Goal: Task Accomplishment & Management: Complete application form

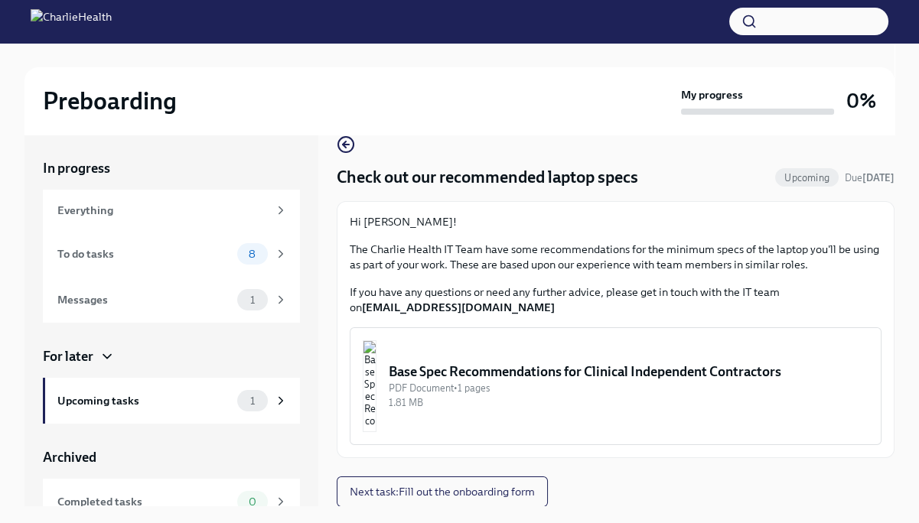
scroll to position [26, 0]
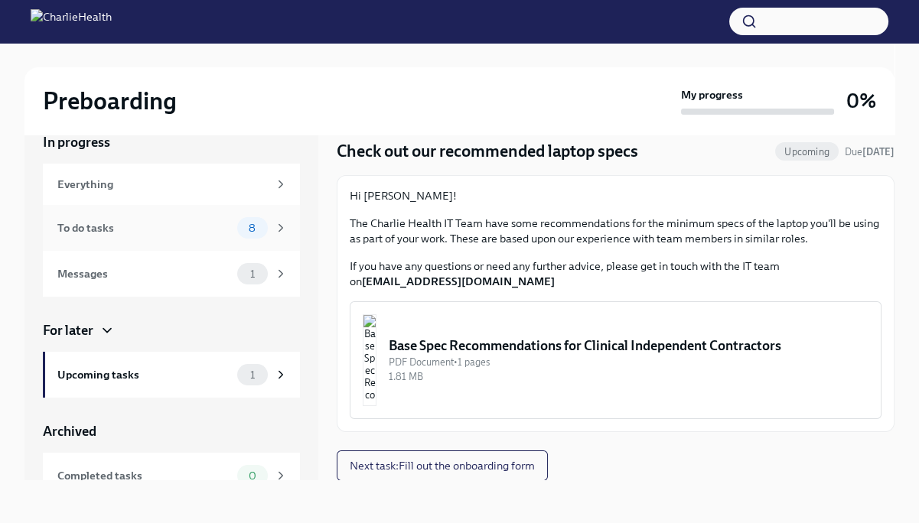
click at [248, 227] on span "8" at bounding box center [251, 228] width 25 height 11
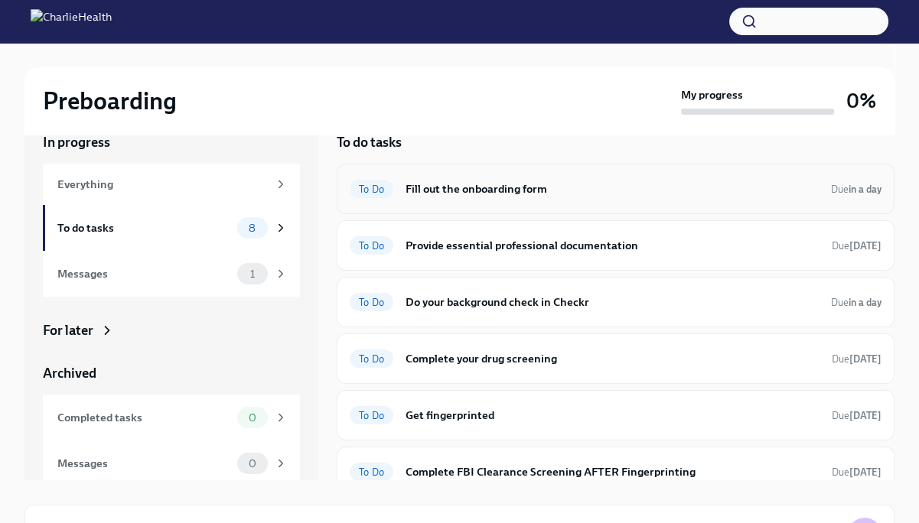
click at [446, 187] on h6 "Fill out the onboarding form" at bounding box center [611, 188] width 413 height 17
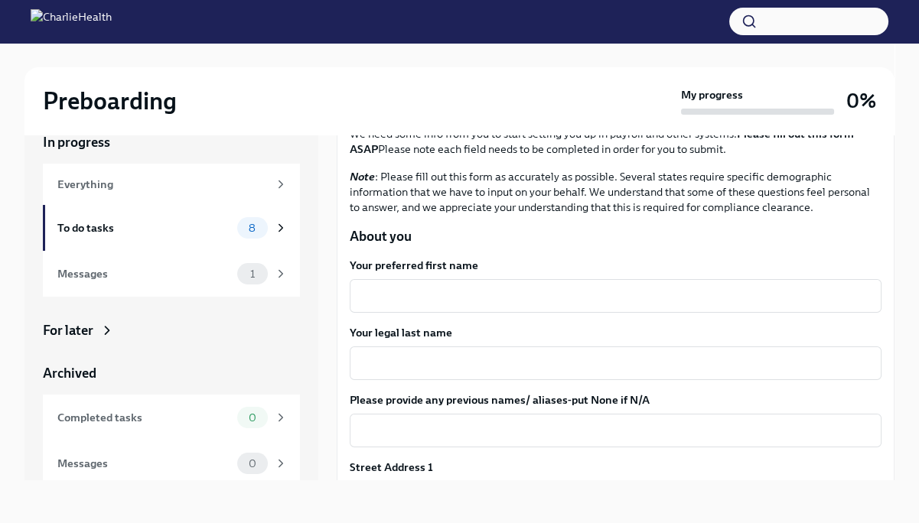
scroll to position [153, 0]
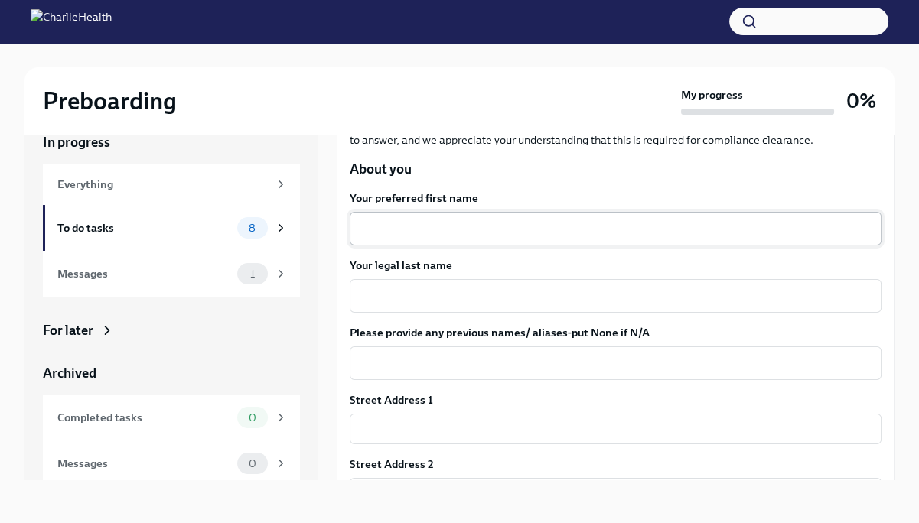
click at [457, 233] on textarea "Your preferred first name" at bounding box center [615, 229] width 513 height 18
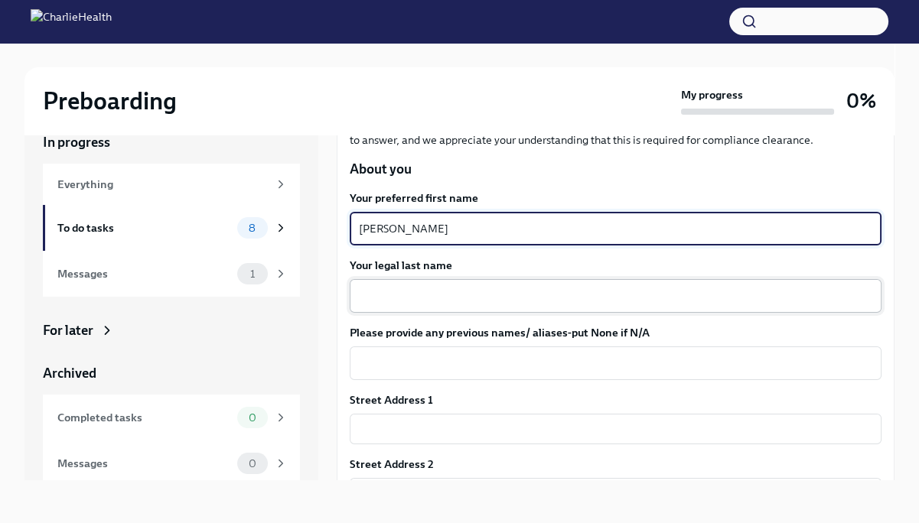
type textarea "[PERSON_NAME]"
click at [434, 294] on textarea "Your legal last name" at bounding box center [615, 296] width 513 height 18
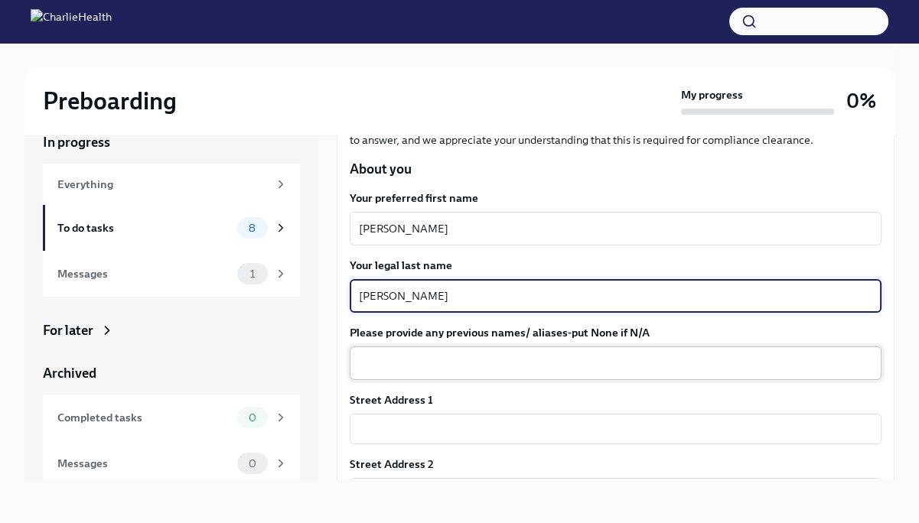
type textarea "[PERSON_NAME]"
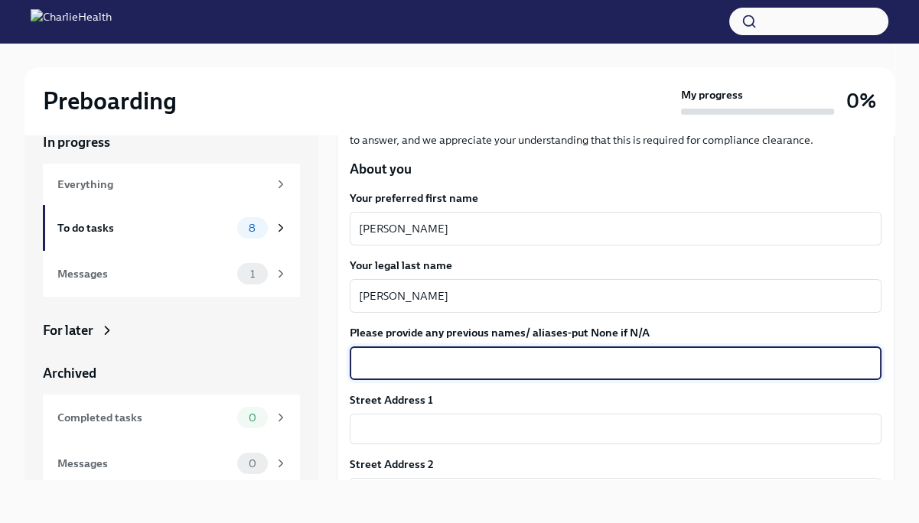
click at [440, 363] on textarea "Please provide any previous names/ aliases-put None if N/A" at bounding box center [615, 363] width 513 height 18
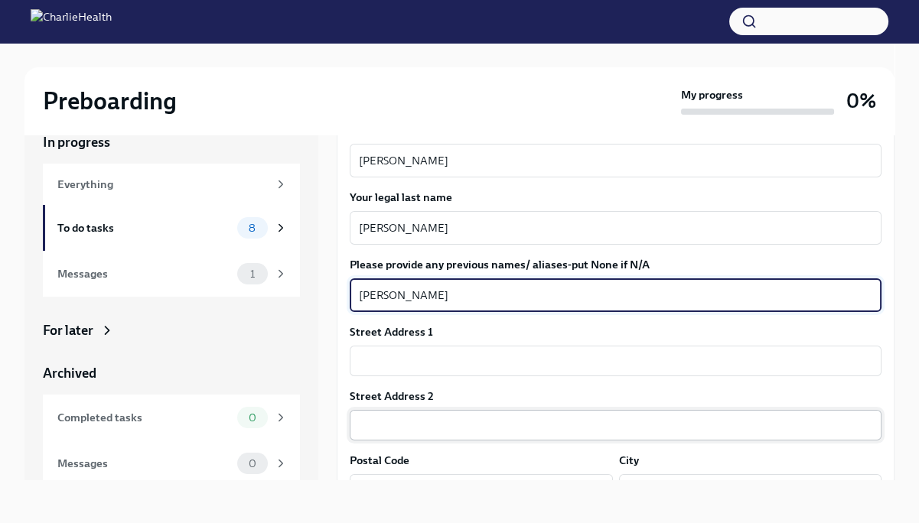
scroll to position [306, 0]
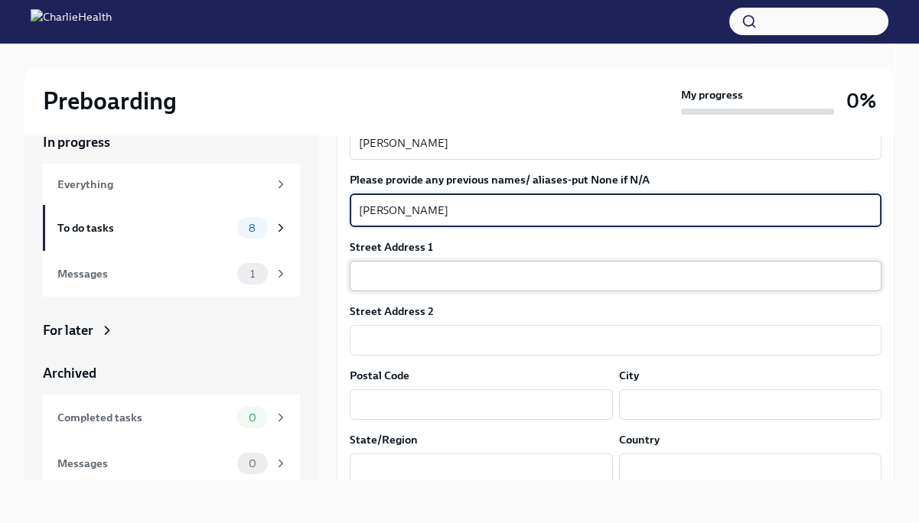
type textarea "[PERSON_NAME]"
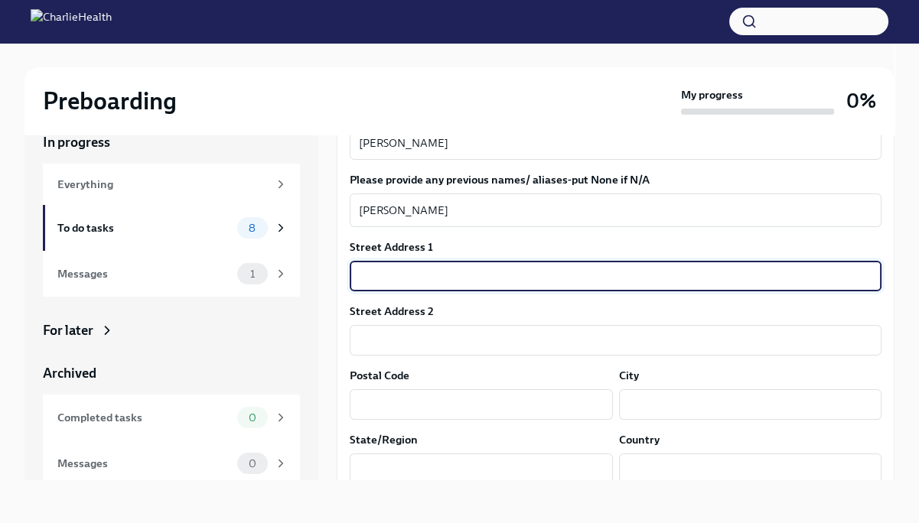
click at [379, 272] on input "text" at bounding box center [616, 276] width 532 height 31
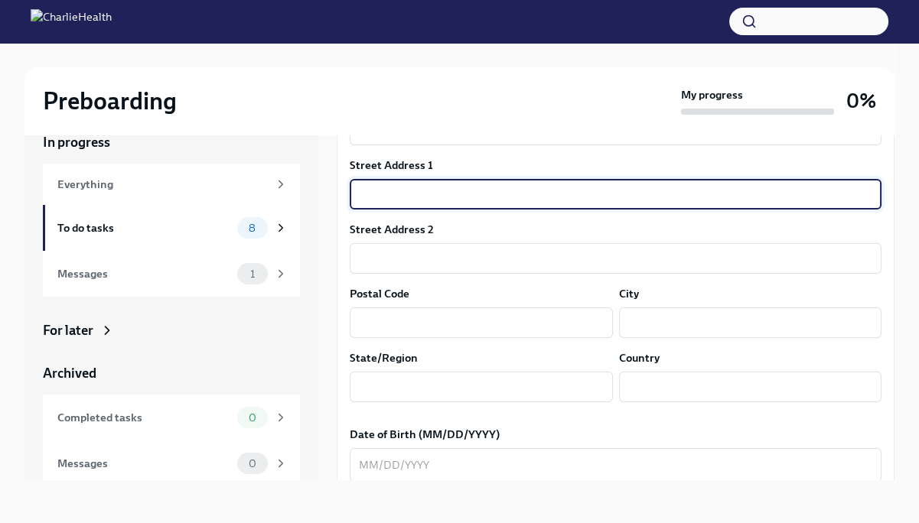
scroll to position [382, 0]
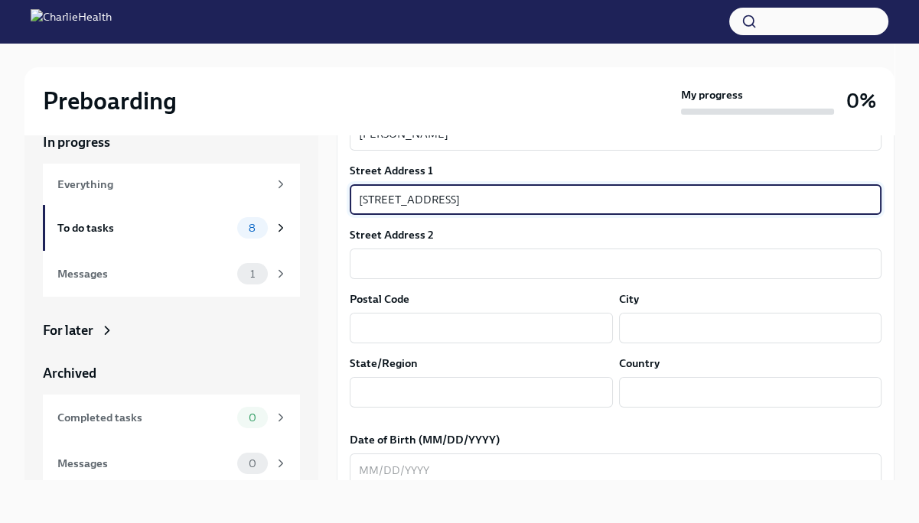
type input "[STREET_ADDRESS]"
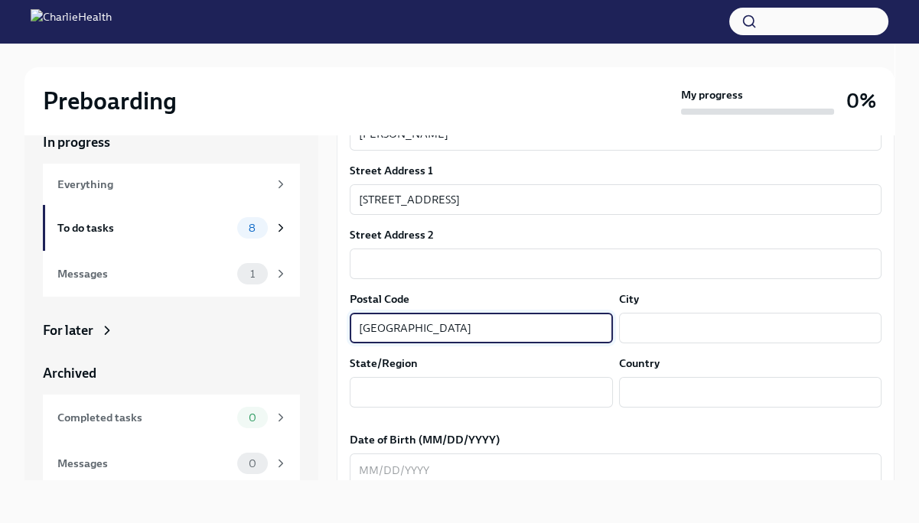
drag, startPoint x: 418, startPoint y: 325, endPoint x: 260, endPoint y: 305, distance: 158.8
click at [260, 305] on div "In progress Everything To do tasks 8 Messages 1 For later Archived Completed ta…" at bounding box center [459, 295] width 870 height 372
type input "81601"
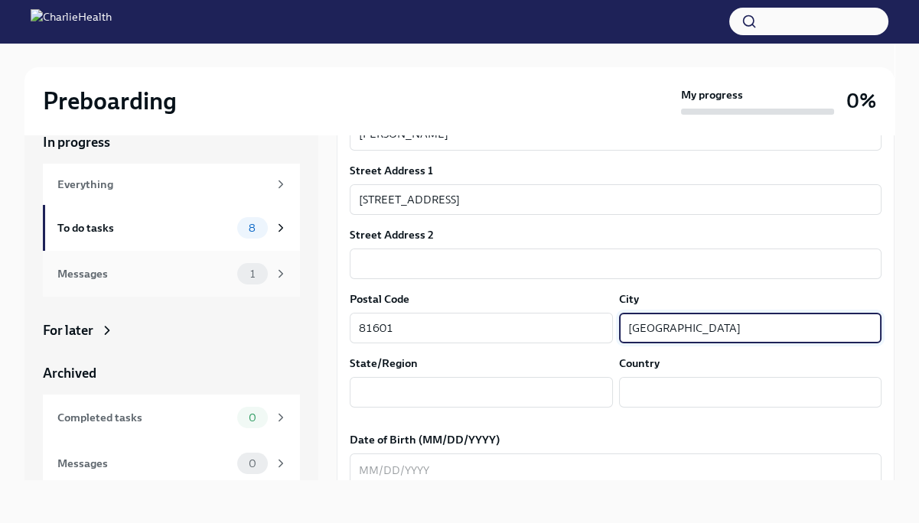
type input "[GEOGRAPHIC_DATA]"
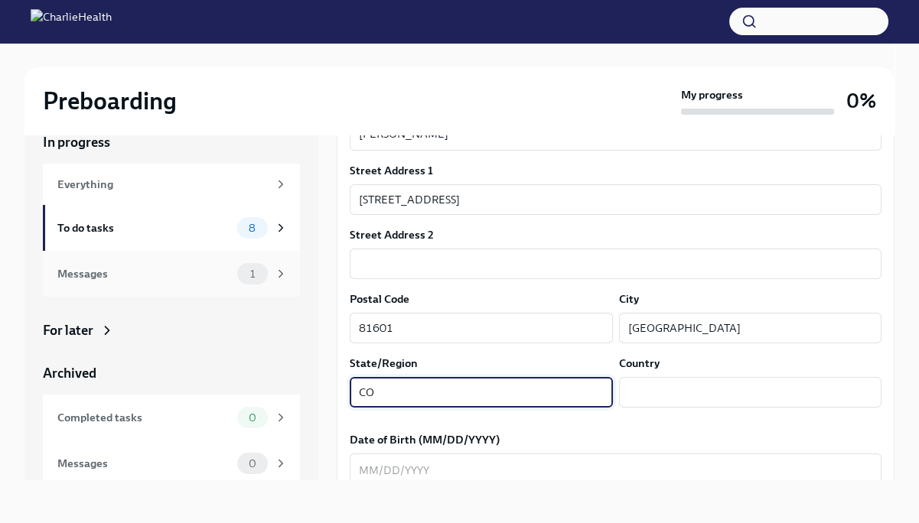
type input "CO"
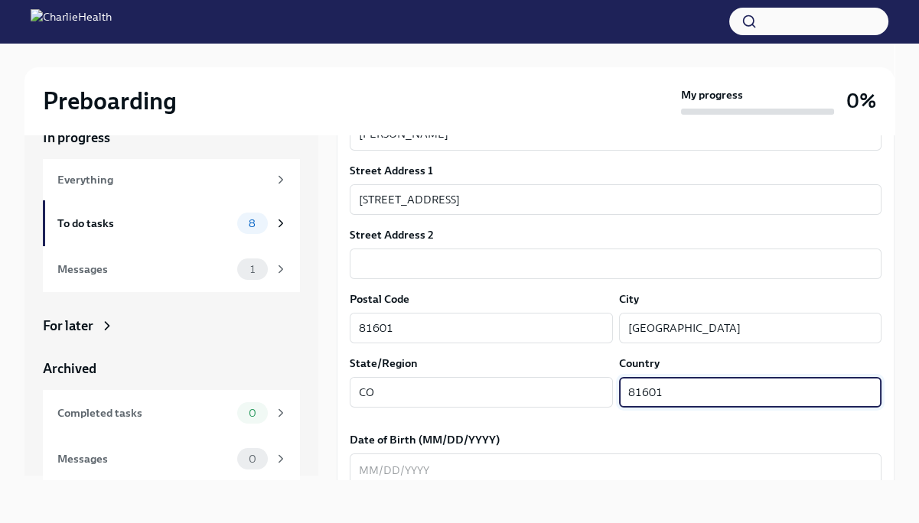
scroll to position [6, 0]
type input "81601"
click at [369, 472] on textarea "Date of Birth (MM/DD/YYYY)" at bounding box center [615, 470] width 513 height 18
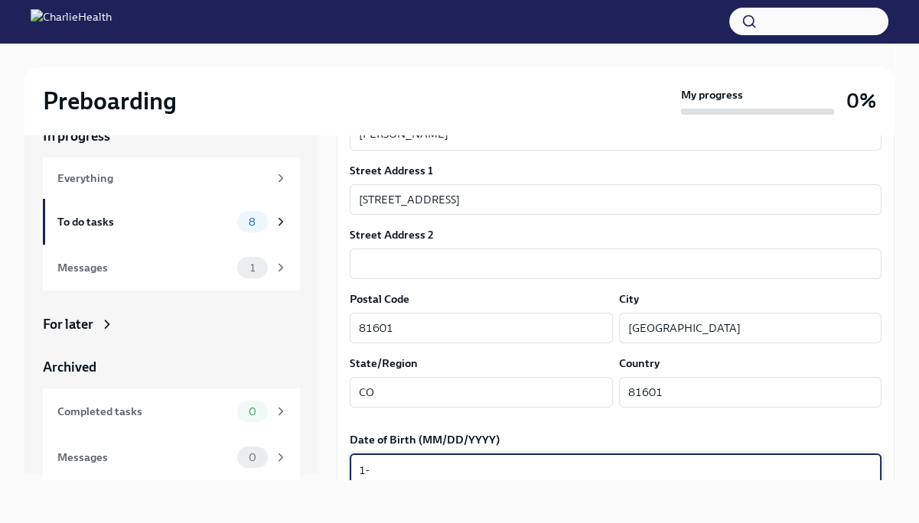
type textarea "1"
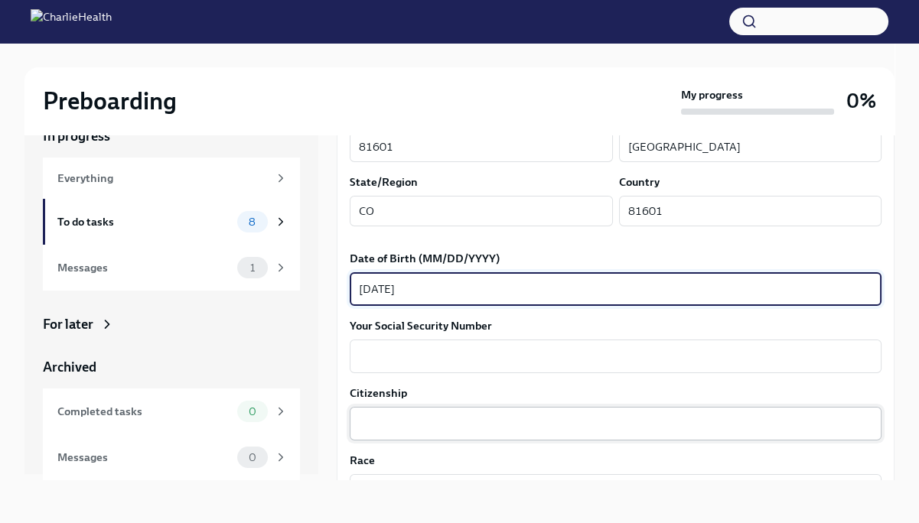
scroll to position [612, 0]
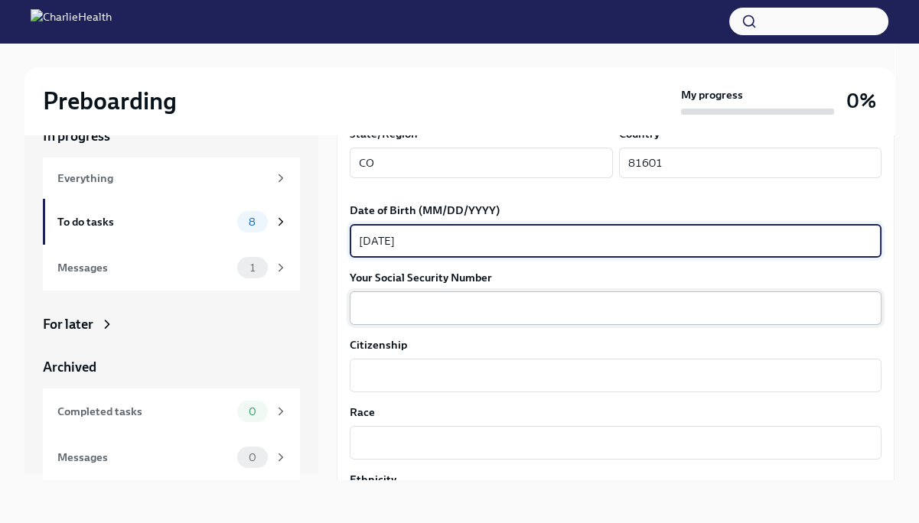
type textarea "[DATE]"
click at [447, 304] on textarea "Your Social Security Number" at bounding box center [615, 308] width 513 height 18
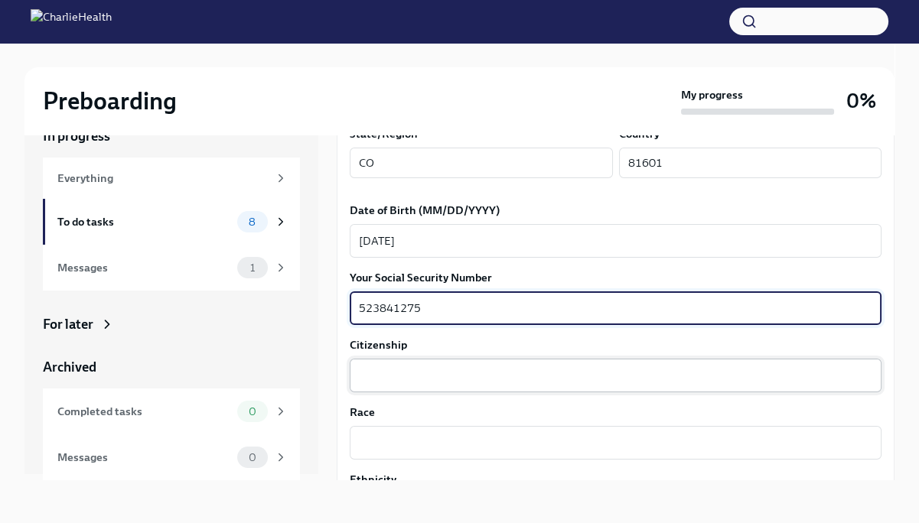
type textarea "523841275"
click at [400, 366] on textarea "Citizenship" at bounding box center [615, 375] width 513 height 18
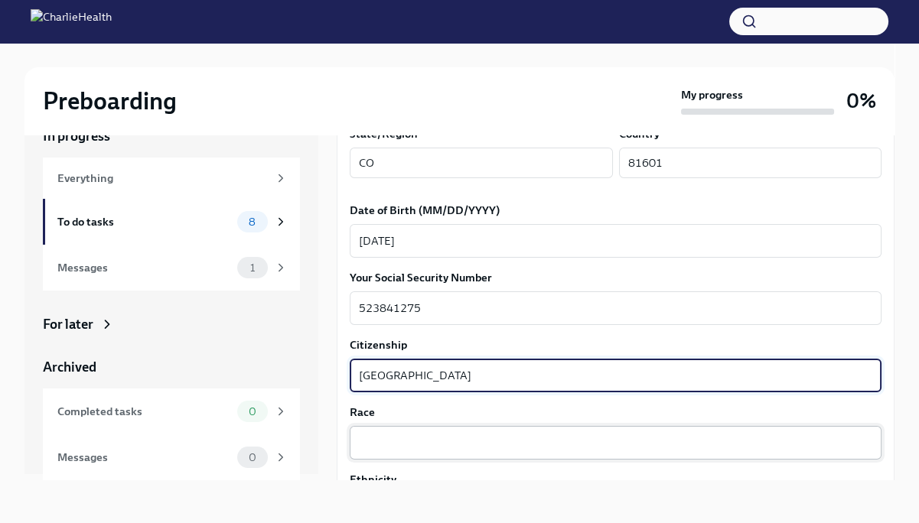
type textarea "[GEOGRAPHIC_DATA]"
click at [437, 436] on textarea "Race" at bounding box center [615, 443] width 513 height 18
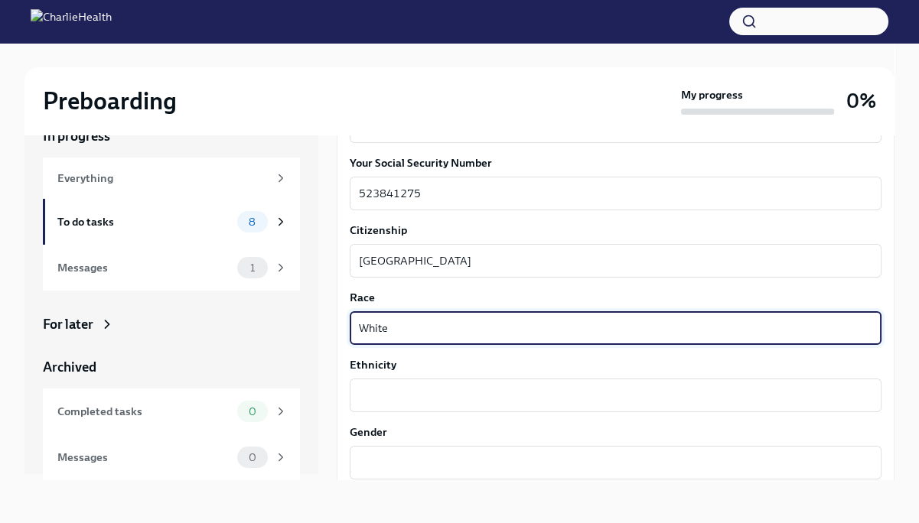
scroll to position [841, 0]
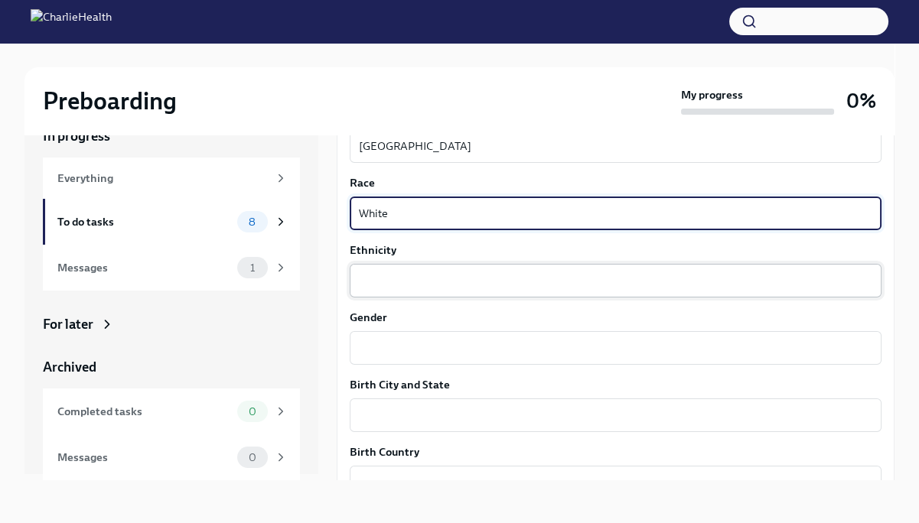
type textarea "White"
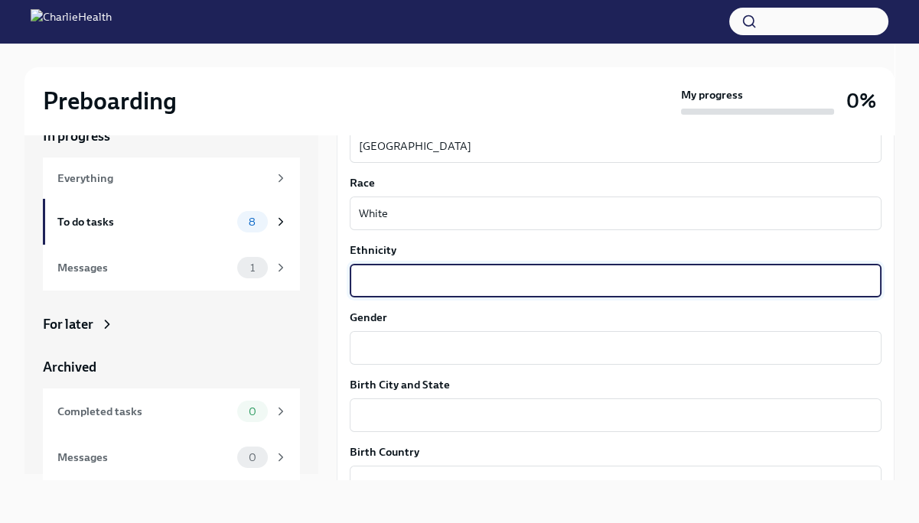
click at [407, 285] on textarea "Ethnicity" at bounding box center [615, 281] width 513 height 18
type textarea "White"
click at [364, 353] on textarea "Gender" at bounding box center [615, 348] width 513 height 18
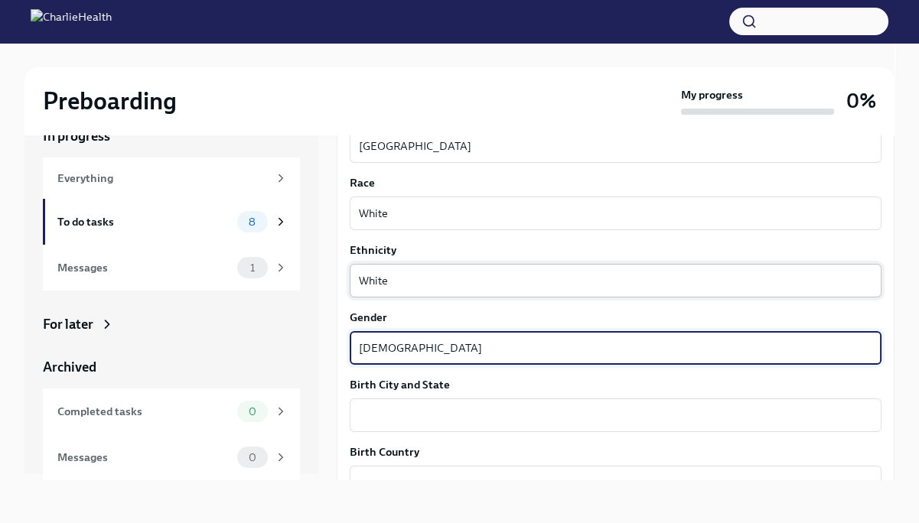
type textarea "[DEMOGRAPHIC_DATA]"
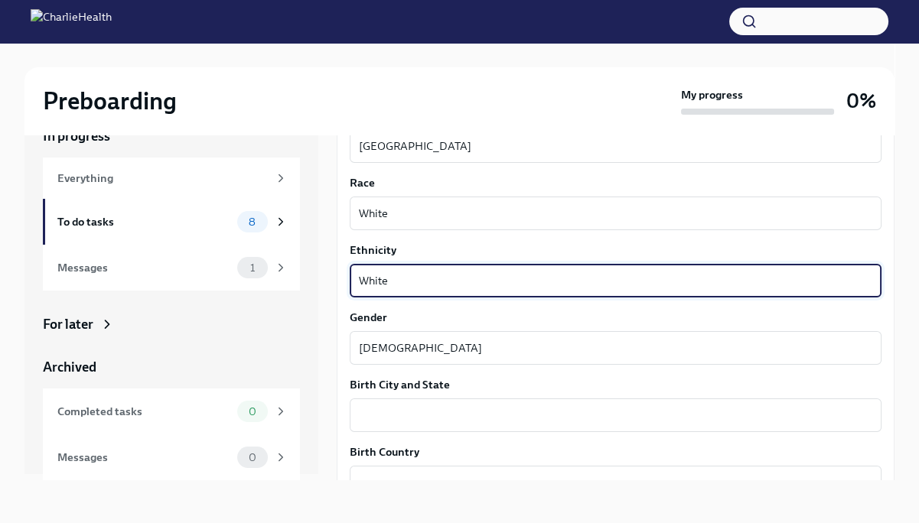
drag, startPoint x: 379, startPoint y: 278, endPoint x: 347, endPoint y: 276, distance: 32.2
click at [345, 276] on div "We need some info from you to start setting you up in payroll and other systems…" at bounding box center [616, 163] width 558 height 1611
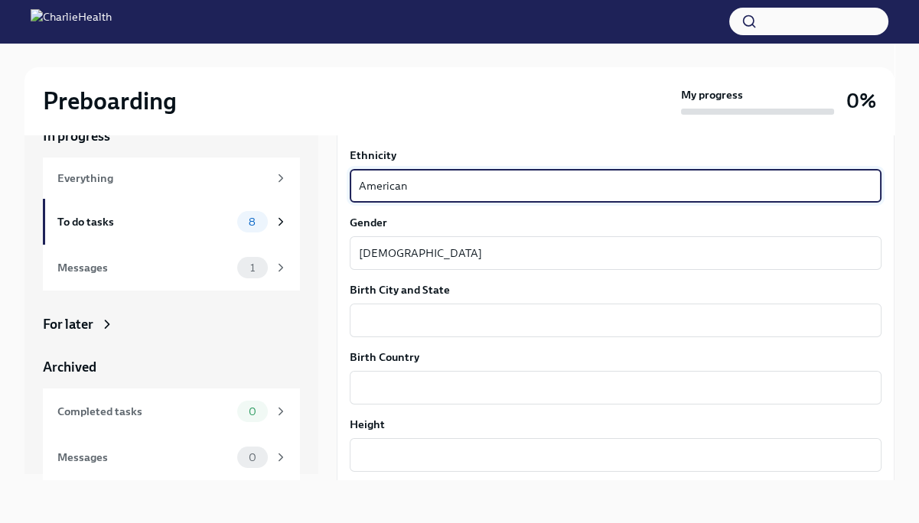
scroll to position [994, 0]
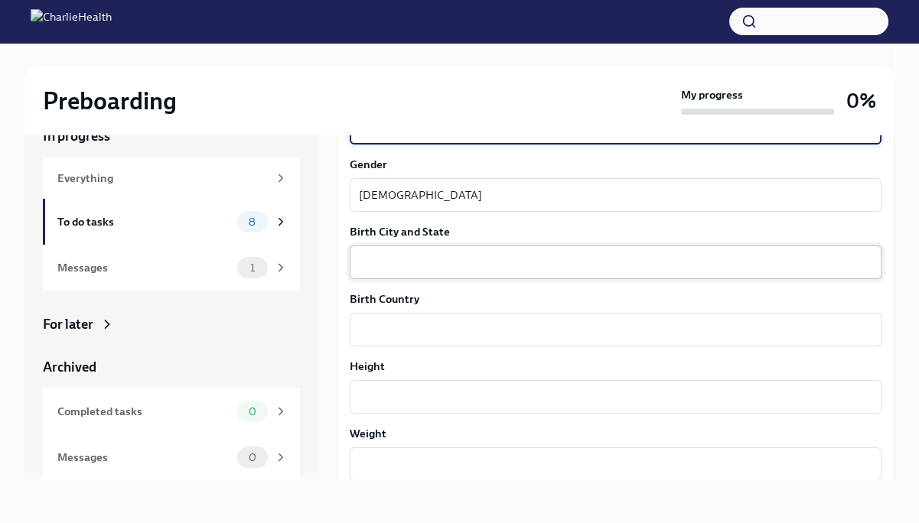
type textarea "American"
click at [394, 267] on textarea "Birth City and State" at bounding box center [615, 262] width 513 height 18
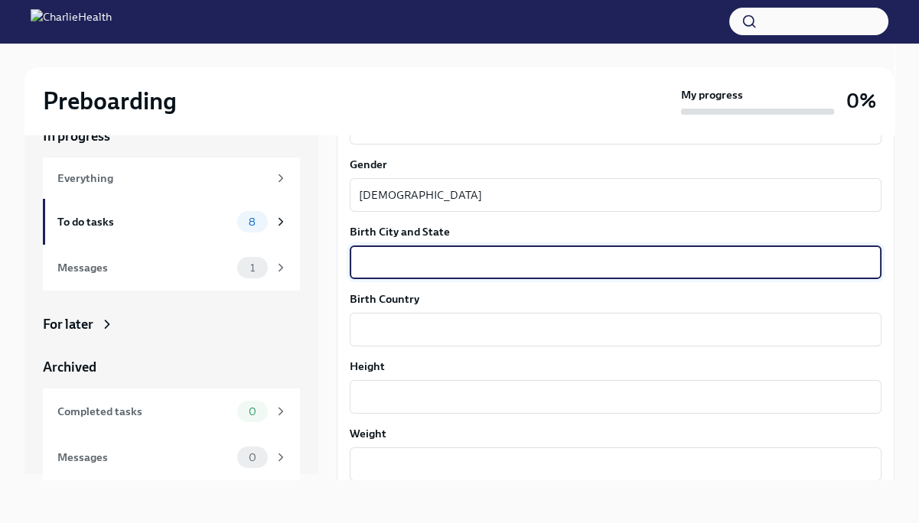
type textarea "C"
type textarea "G"
type textarea "Denver CO"
click at [395, 323] on textarea "Birth Country" at bounding box center [615, 329] width 513 height 18
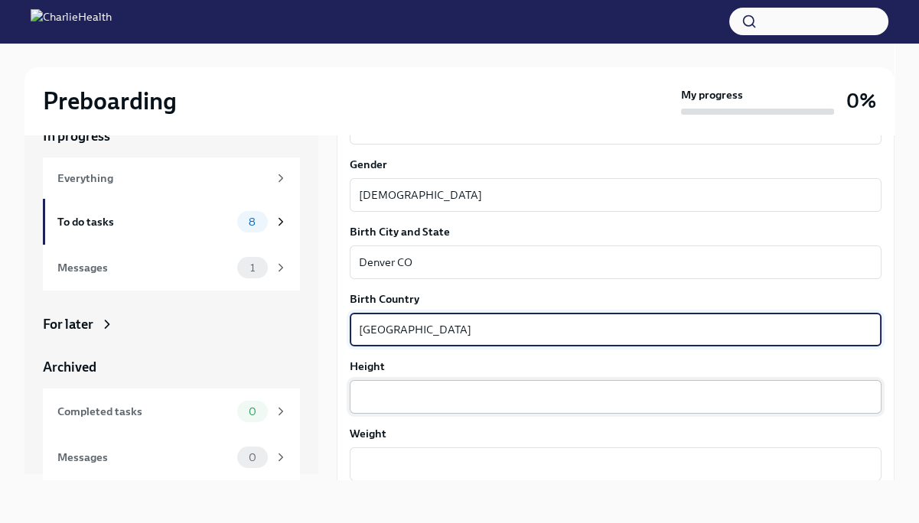
type textarea "[GEOGRAPHIC_DATA]"
click at [377, 398] on textarea "Height" at bounding box center [615, 397] width 513 height 18
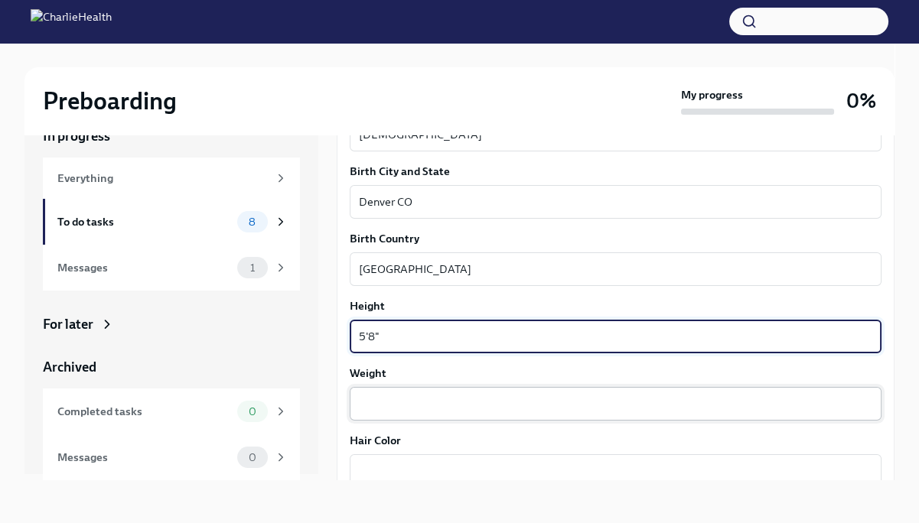
scroll to position [1071, 0]
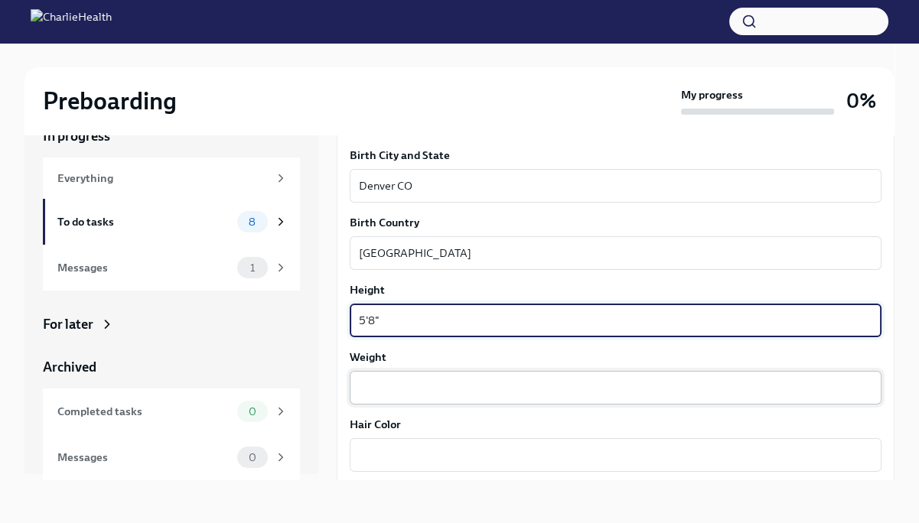
type textarea "5'8""
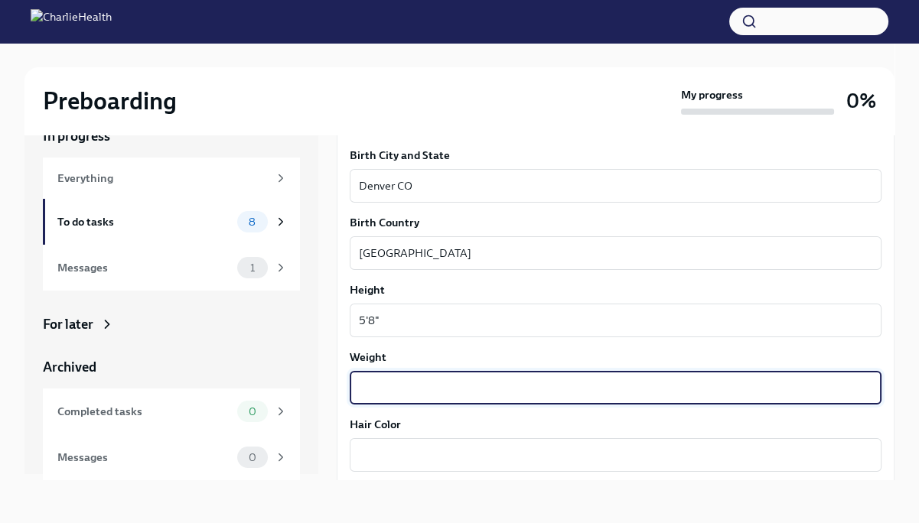
click at [377, 380] on textarea "Weight" at bounding box center [615, 388] width 513 height 18
type textarea "2"
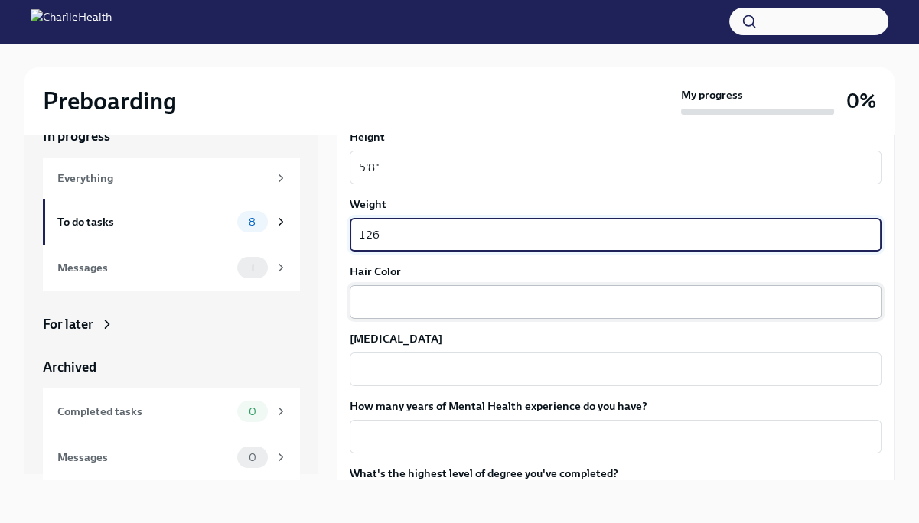
type textarea "126"
click at [397, 304] on textarea "Hair Color" at bounding box center [615, 302] width 513 height 18
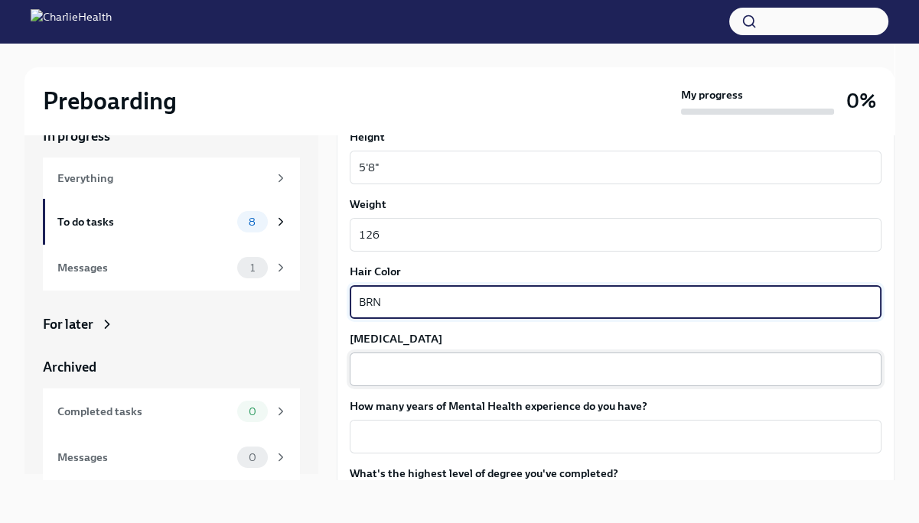
type textarea "BRN"
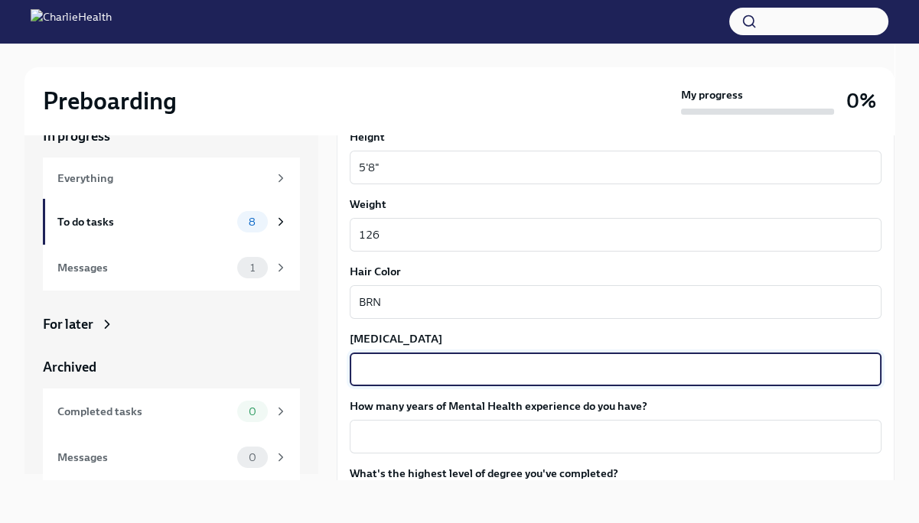
click at [392, 368] on textarea "[MEDICAL_DATA]" at bounding box center [615, 369] width 513 height 18
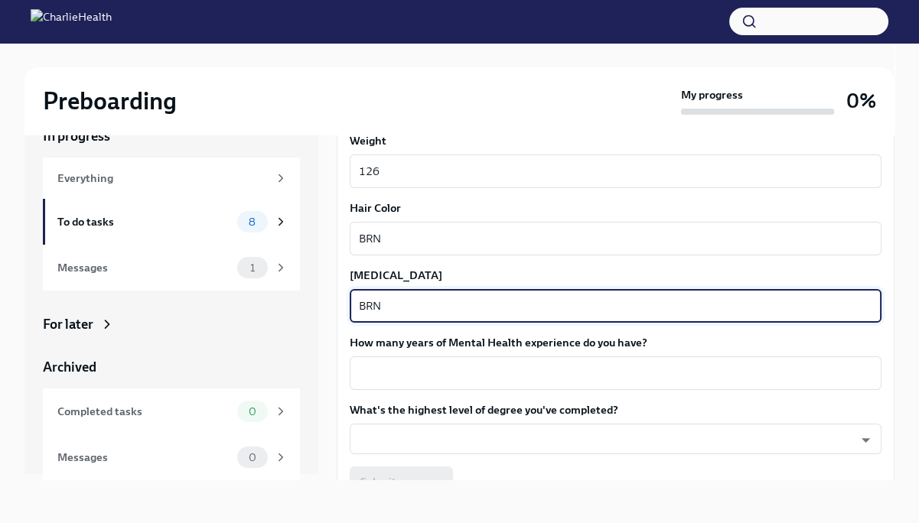
scroll to position [1300, 0]
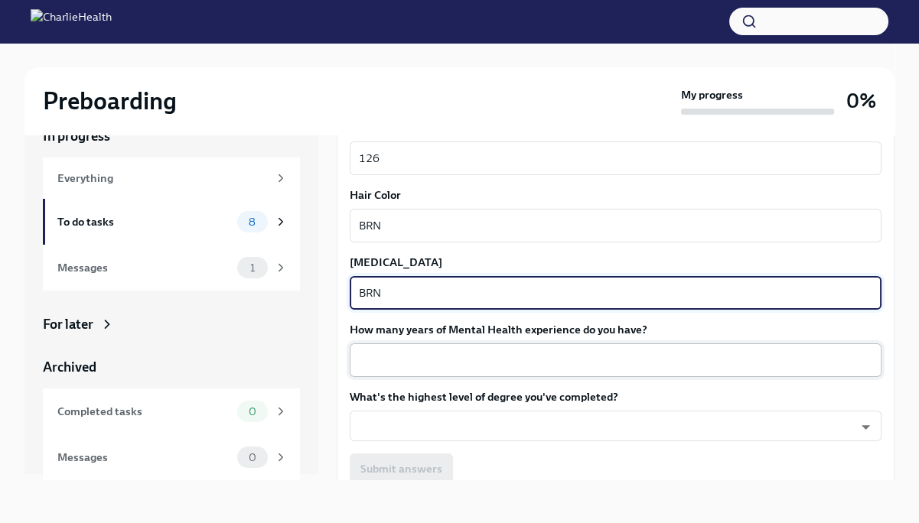
type textarea "BRN"
click at [403, 358] on textarea "How many years of Mental Health experience do you have?" at bounding box center [615, 360] width 513 height 18
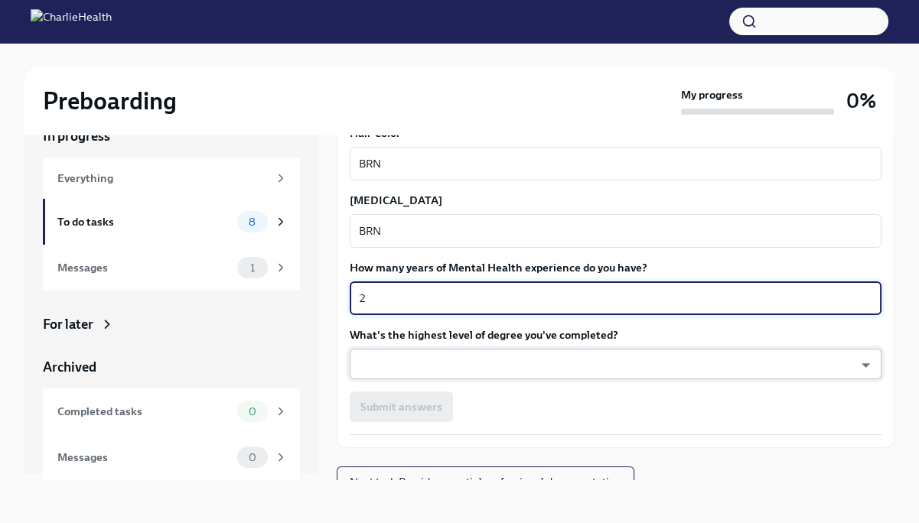
scroll to position [1377, 0]
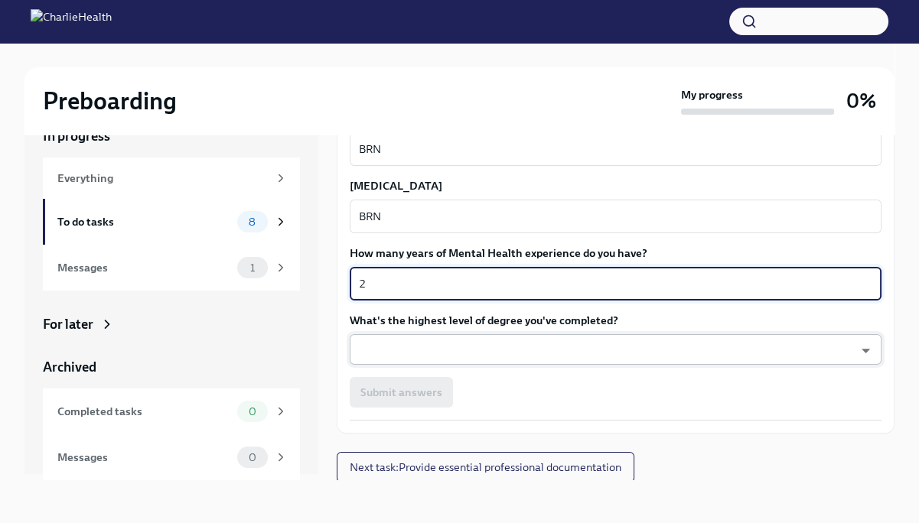
type textarea "2"
click at [392, 344] on body "Preboarding My progress 0% In progress Everything To do tasks 8 Messages 1 For …" at bounding box center [459, 248] width 919 height 549
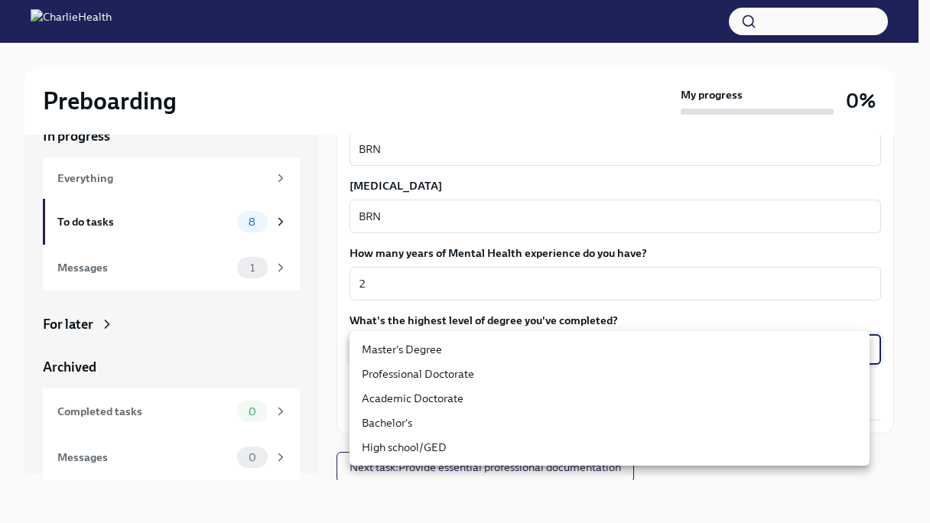
click at [408, 350] on li "Master's Degree" at bounding box center [610, 349] width 520 height 24
type input "2vBr-ghkD"
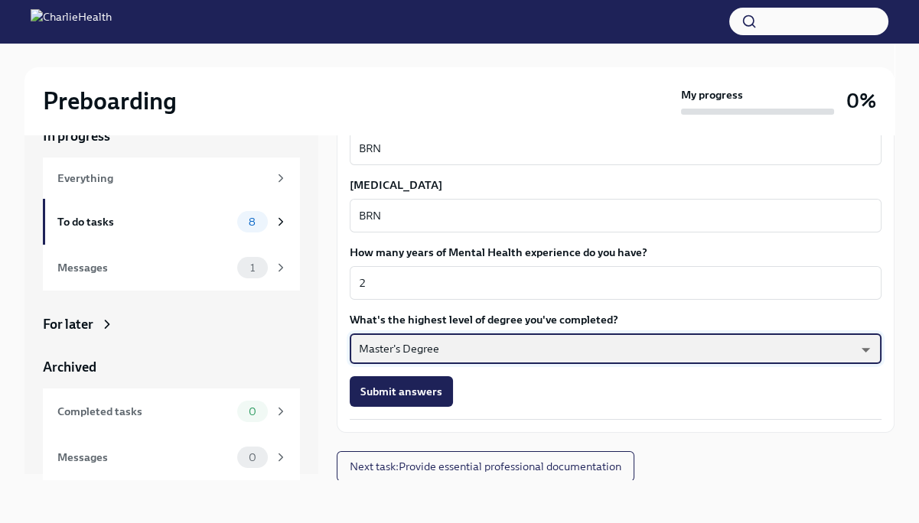
scroll to position [1378, 0]
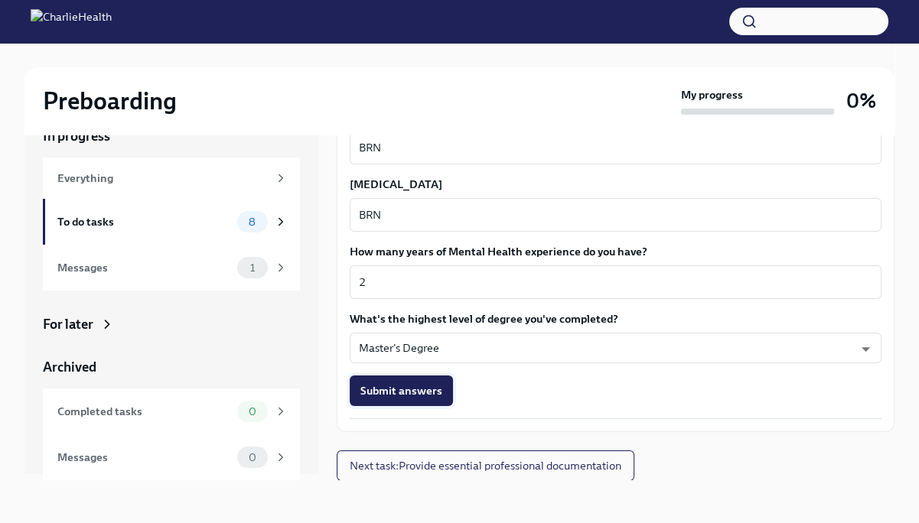
drag, startPoint x: 397, startPoint y: 386, endPoint x: 416, endPoint y: 372, distance: 24.0
click at [397, 385] on span "Submit answers" at bounding box center [401, 390] width 82 height 15
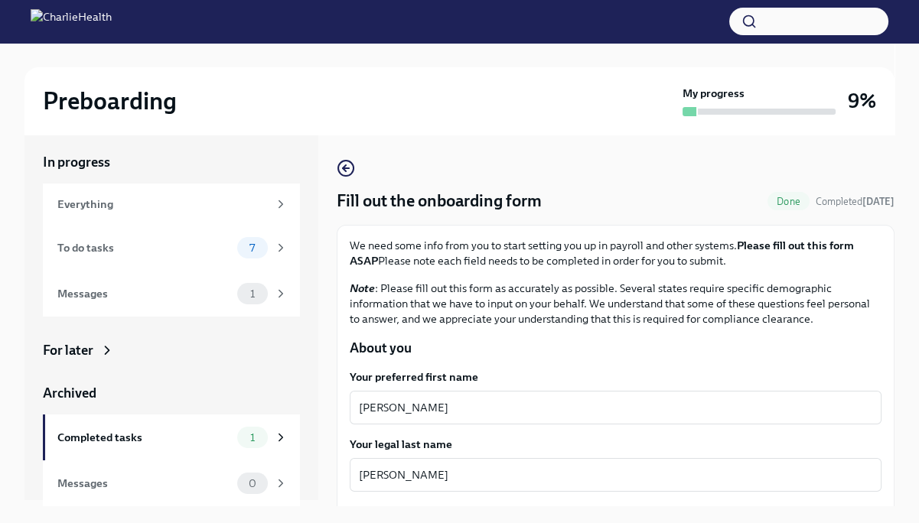
scroll to position [26, 0]
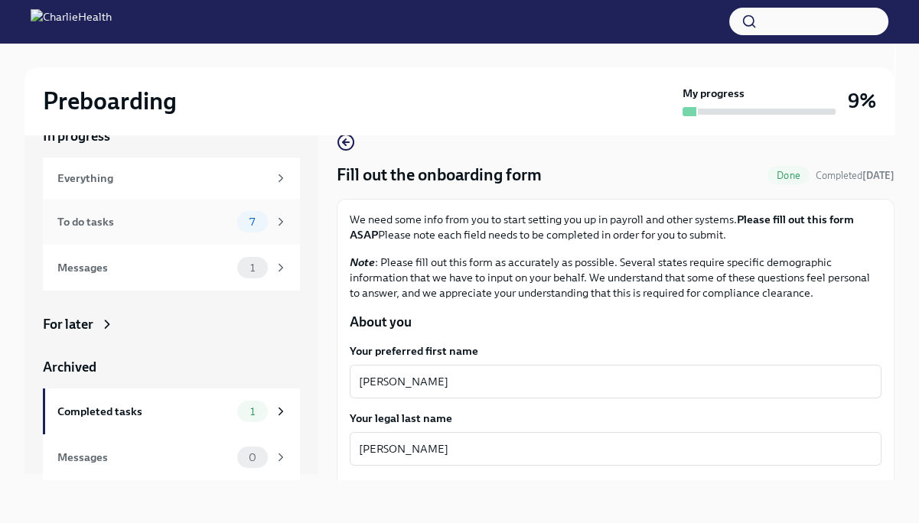
click at [252, 221] on span "7" at bounding box center [252, 221] width 24 height 11
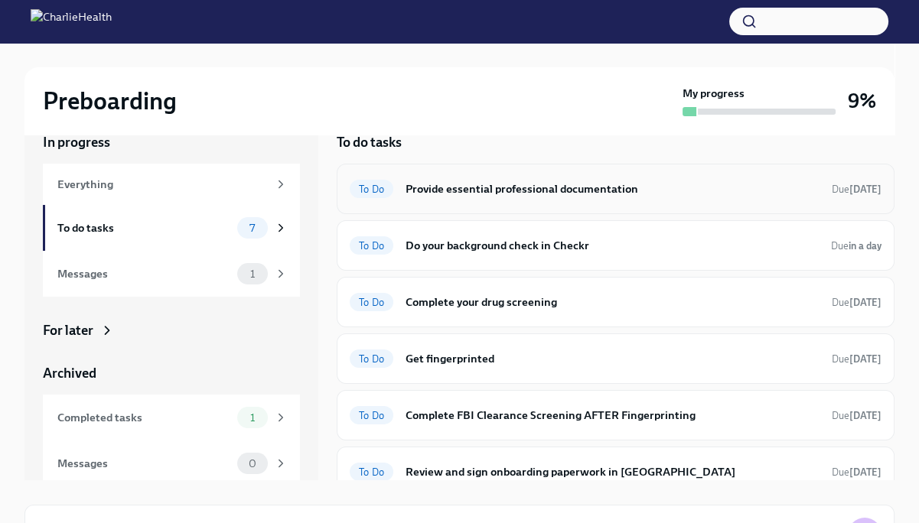
click at [428, 192] on h6 "Provide essential professional documentation" at bounding box center [612, 188] width 414 height 17
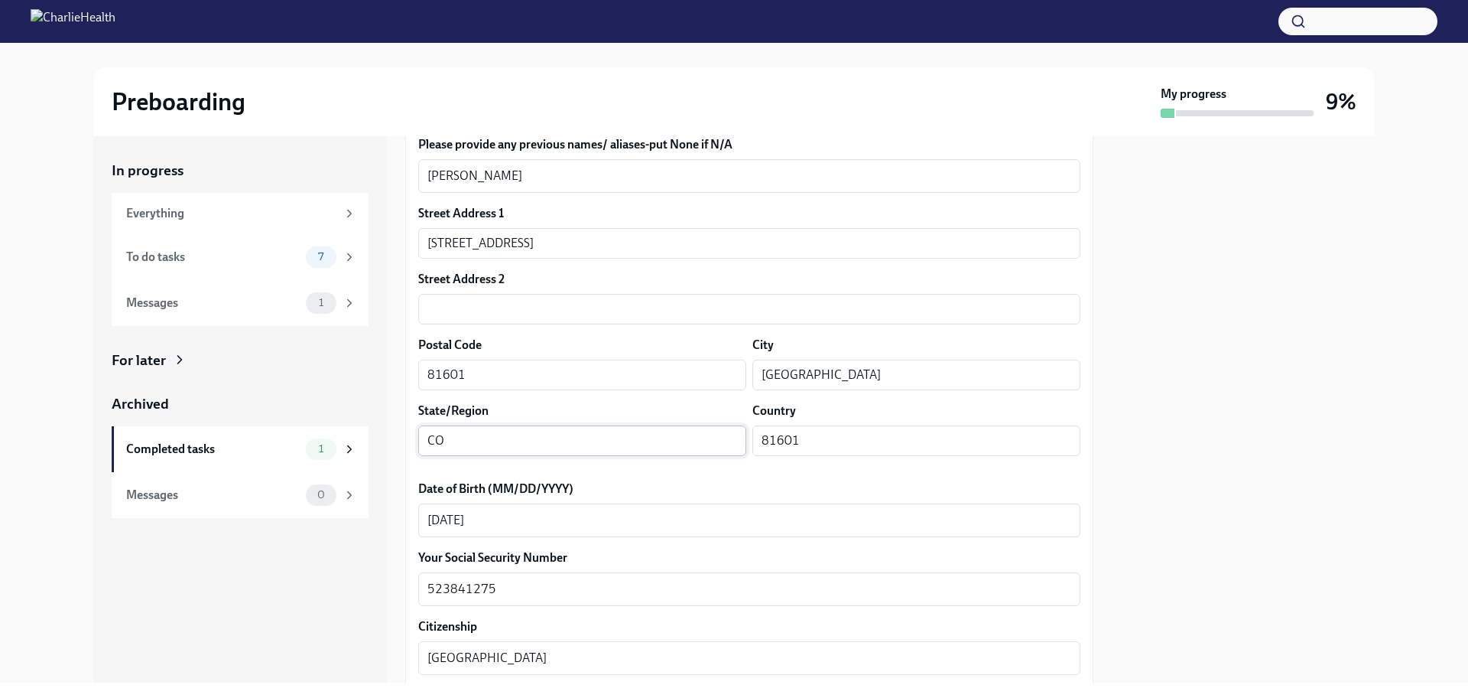
scroll to position [382, 0]
click at [326, 258] on span "7" at bounding box center [321, 256] width 24 height 11
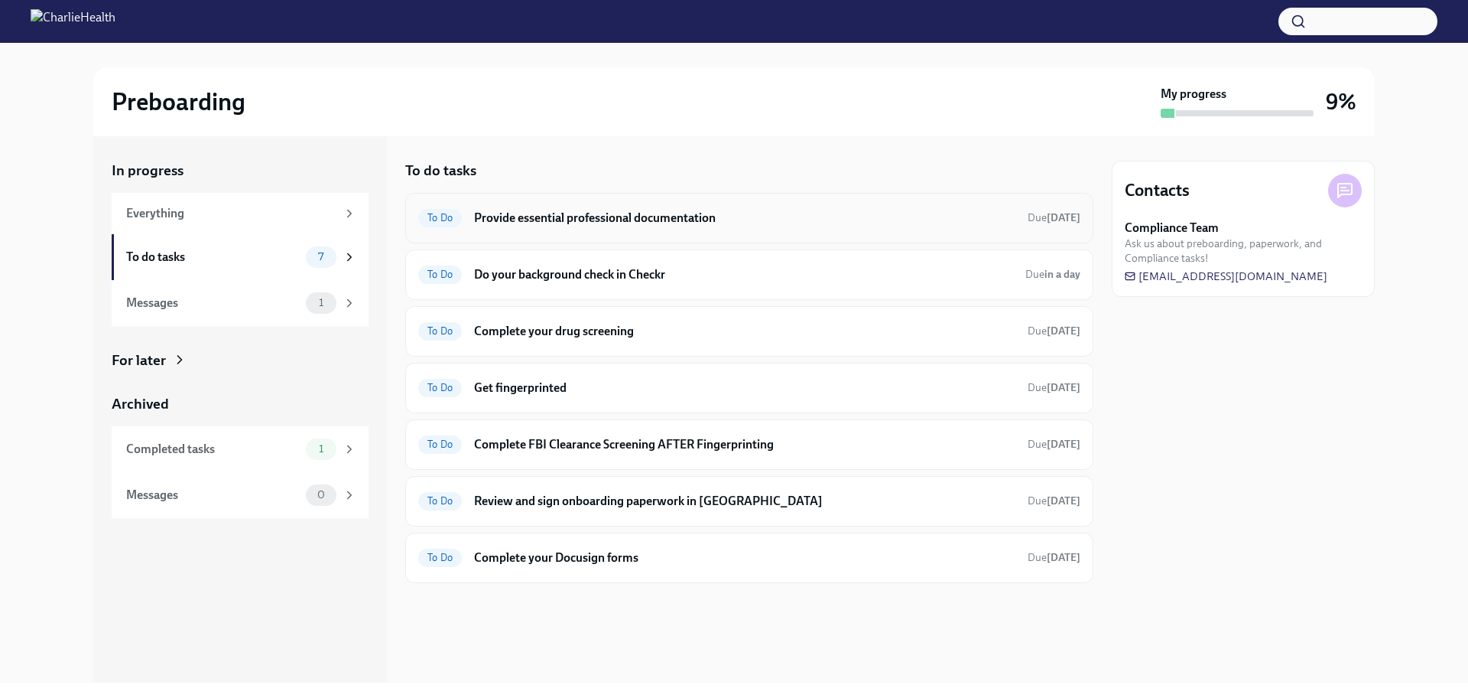
click at [581, 222] on h6 "Provide essential professional documentation" at bounding box center [744, 218] width 541 height 17
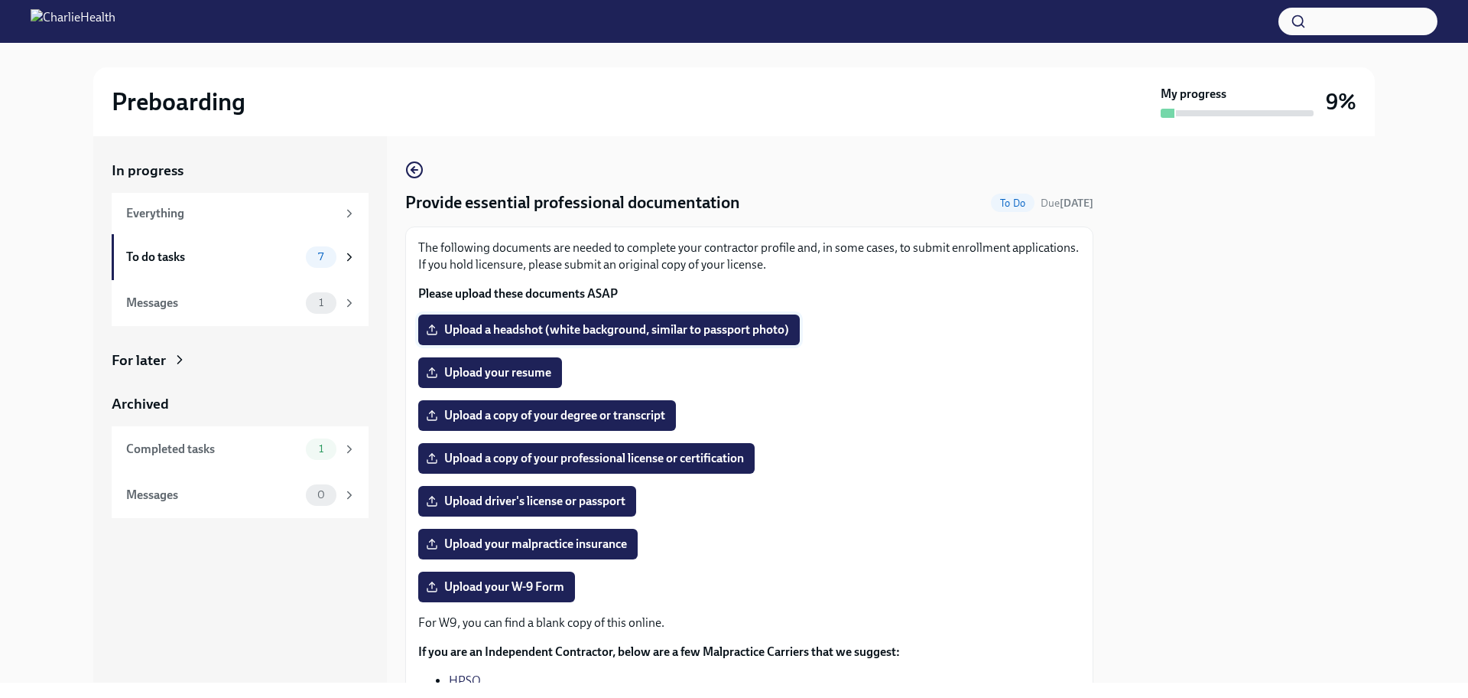
click at [519, 325] on span "Upload a headshot (white background, similar to passport photo)" at bounding box center [609, 329] width 360 height 15
click at [0, 0] on input "Upload a headshot (white background, similar to passport photo)" at bounding box center [0, 0] width 0 height 0
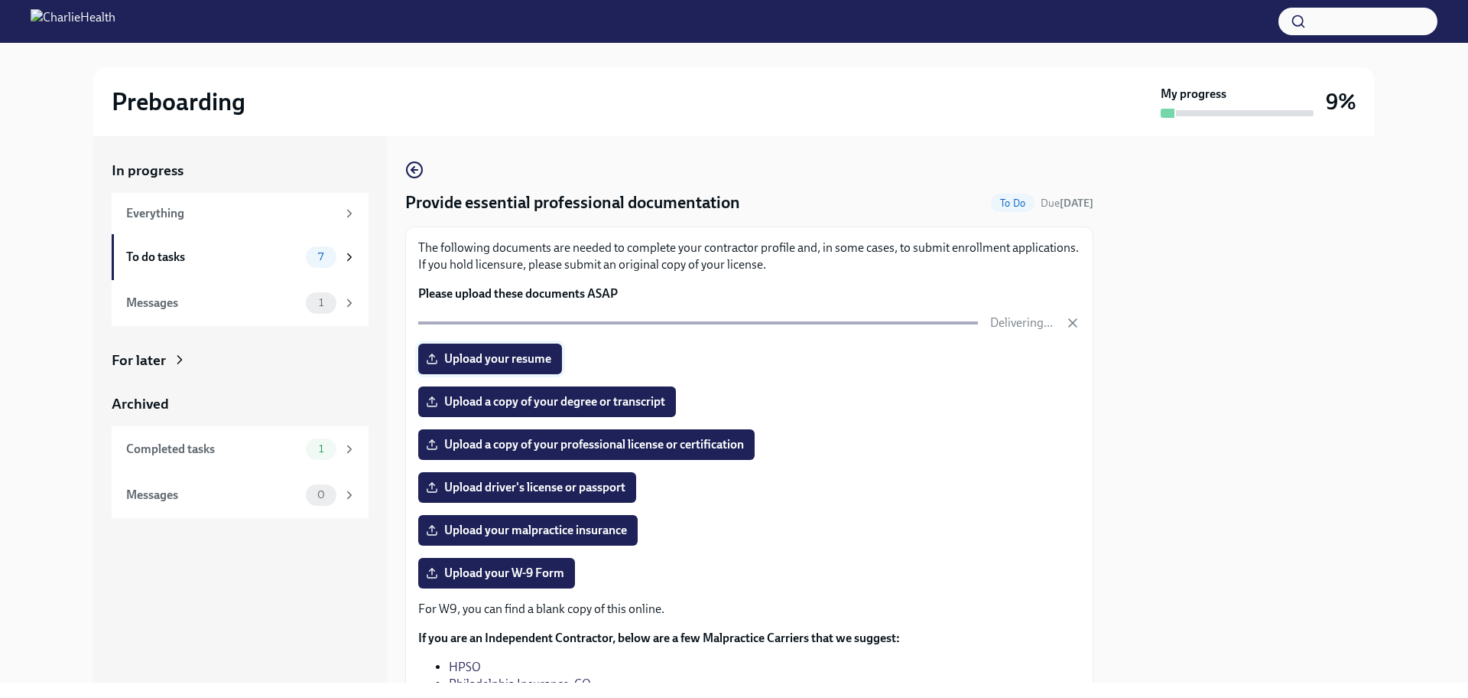
click at [495, 360] on span "Upload your resume" at bounding box center [490, 358] width 122 height 15
click at [0, 0] on input "Upload your resume" at bounding box center [0, 0] width 0 height 0
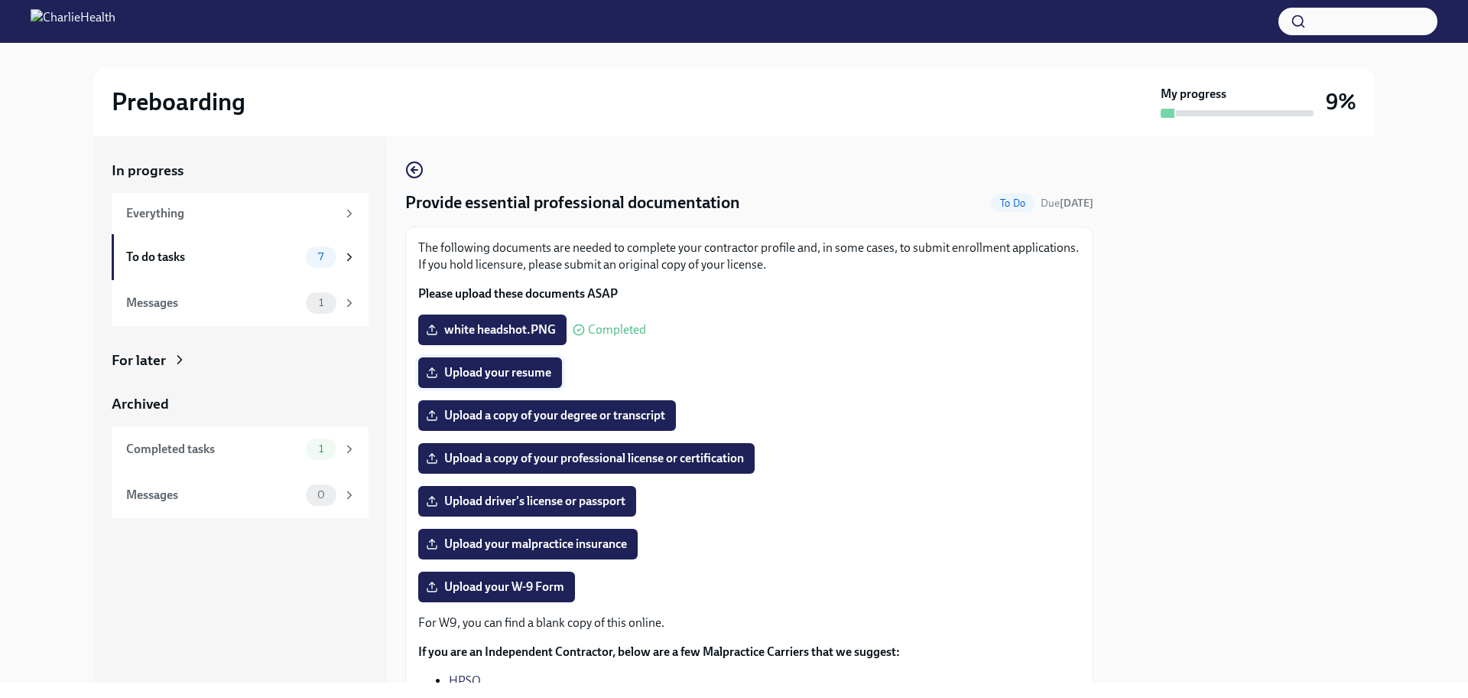
click at [483, 369] on span "Upload your resume" at bounding box center [490, 372] width 122 height 15
click at [0, 0] on input "Upload your resume" at bounding box center [0, 0] width 0 height 0
click at [486, 372] on span "Susan Leety resume 2025 4.pdf" at bounding box center [536, 372] width 215 height 15
click at [0, 0] on input "Susan Leety resume 2025 4.pdf" at bounding box center [0, 0] width 0 height 0
click at [530, 418] on span "Upload a copy of your degree or transcript" at bounding box center [547, 415] width 236 height 15
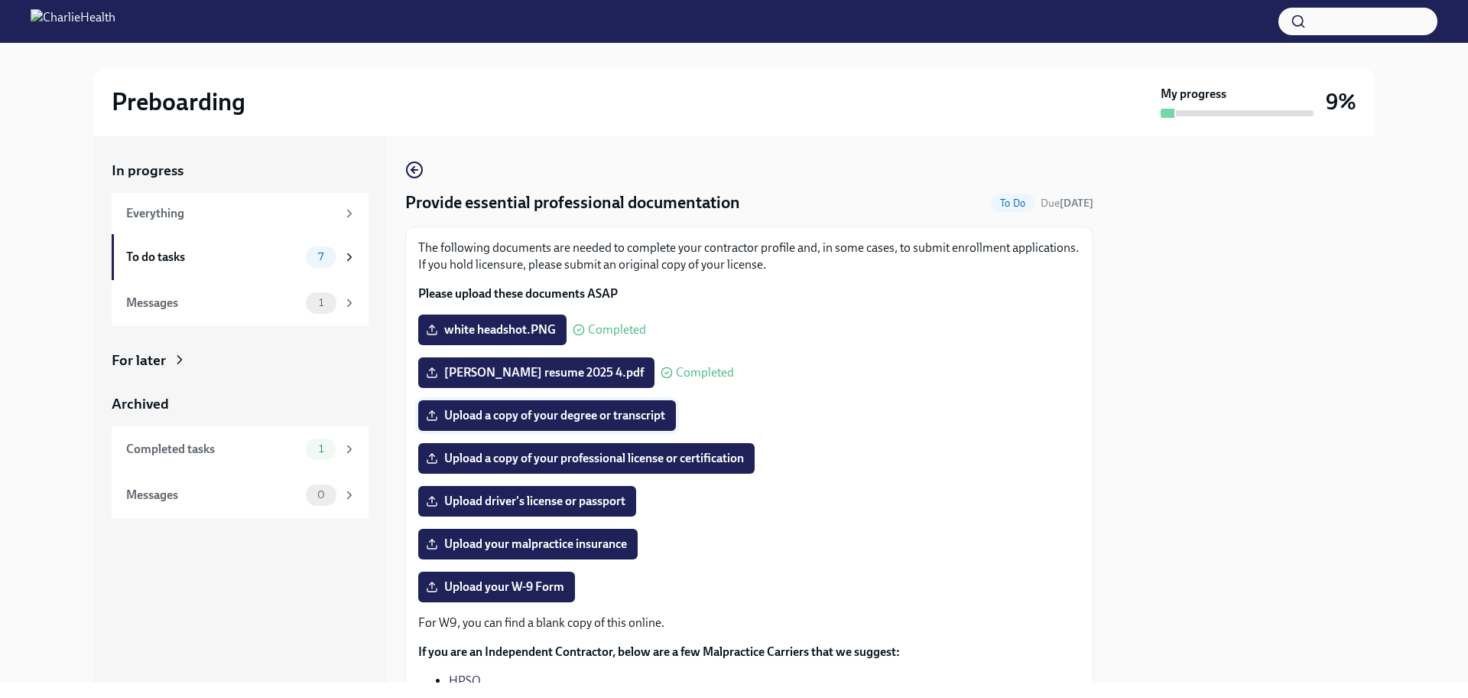
click at [0, 0] on input "Upload a copy of your degree or transcript" at bounding box center [0, 0] width 0 height 0
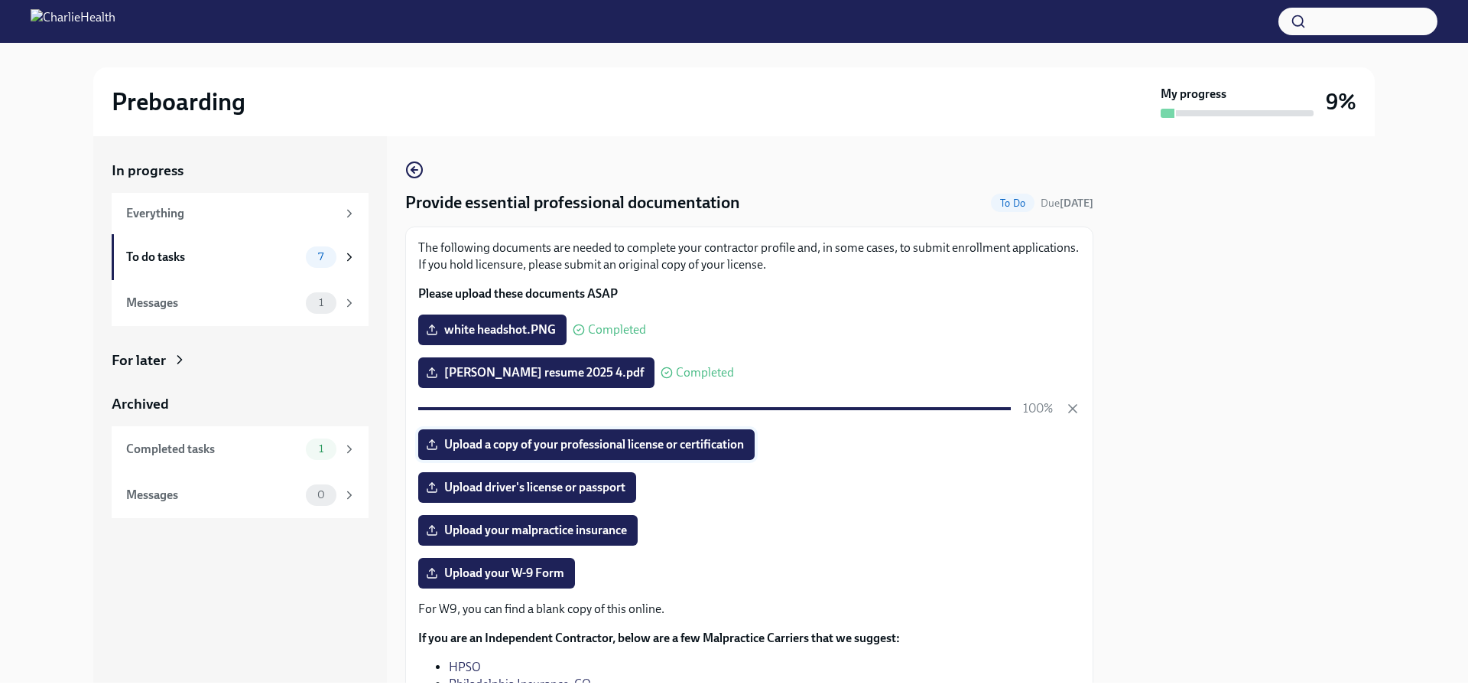
click at [574, 448] on span "Upload a copy of your professional license or certification" at bounding box center [586, 444] width 315 height 15
click at [0, 0] on input "Upload a copy of your professional license or certification" at bounding box center [0, 0] width 0 height 0
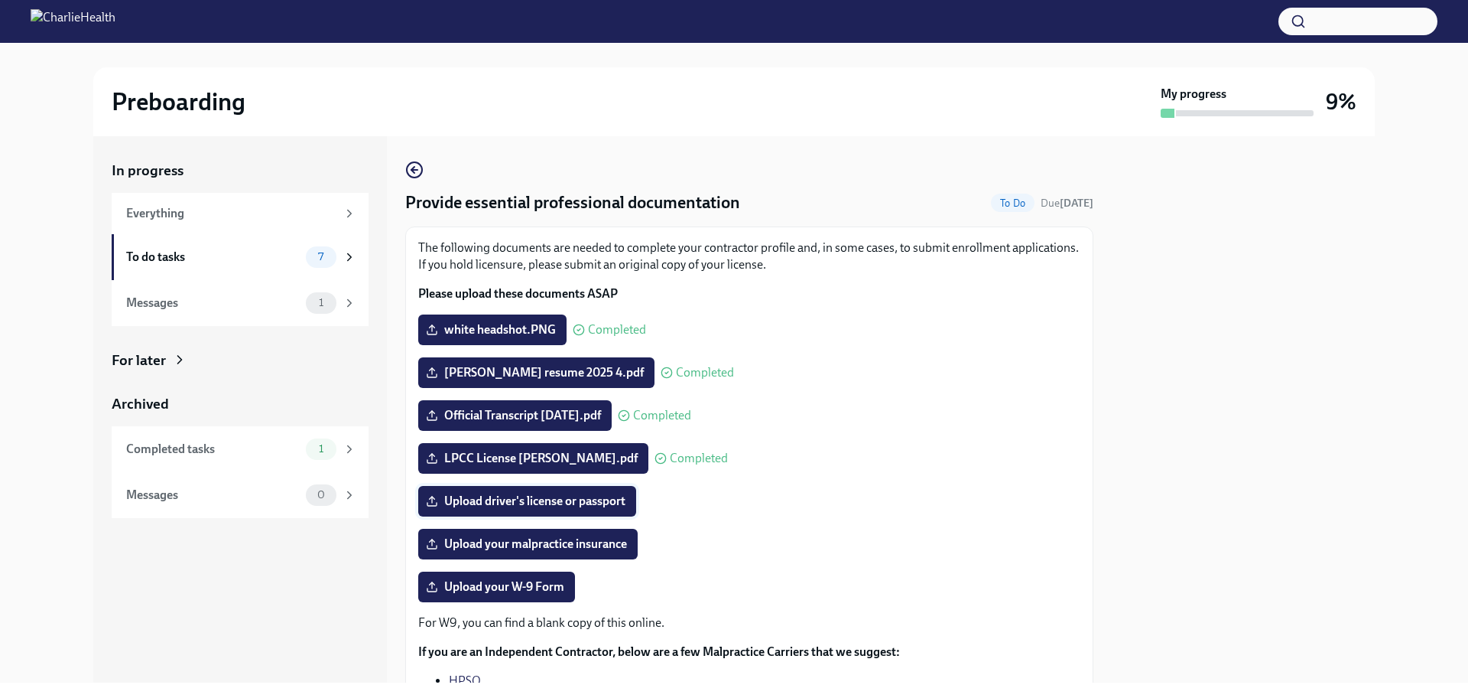
click at [504, 503] on span "Upload driver's license or passport" at bounding box center [527, 500] width 197 height 15
click at [0, 0] on input "Upload driver's license or passport" at bounding box center [0, 0] width 0 height 0
click at [541, 545] on span "Upload your malpractice insurance" at bounding box center [528, 543] width 198 height 15
click at [0, 0] on input "Upload your malpractice insurance" at bounding box center [0, 0] width 0 height 0
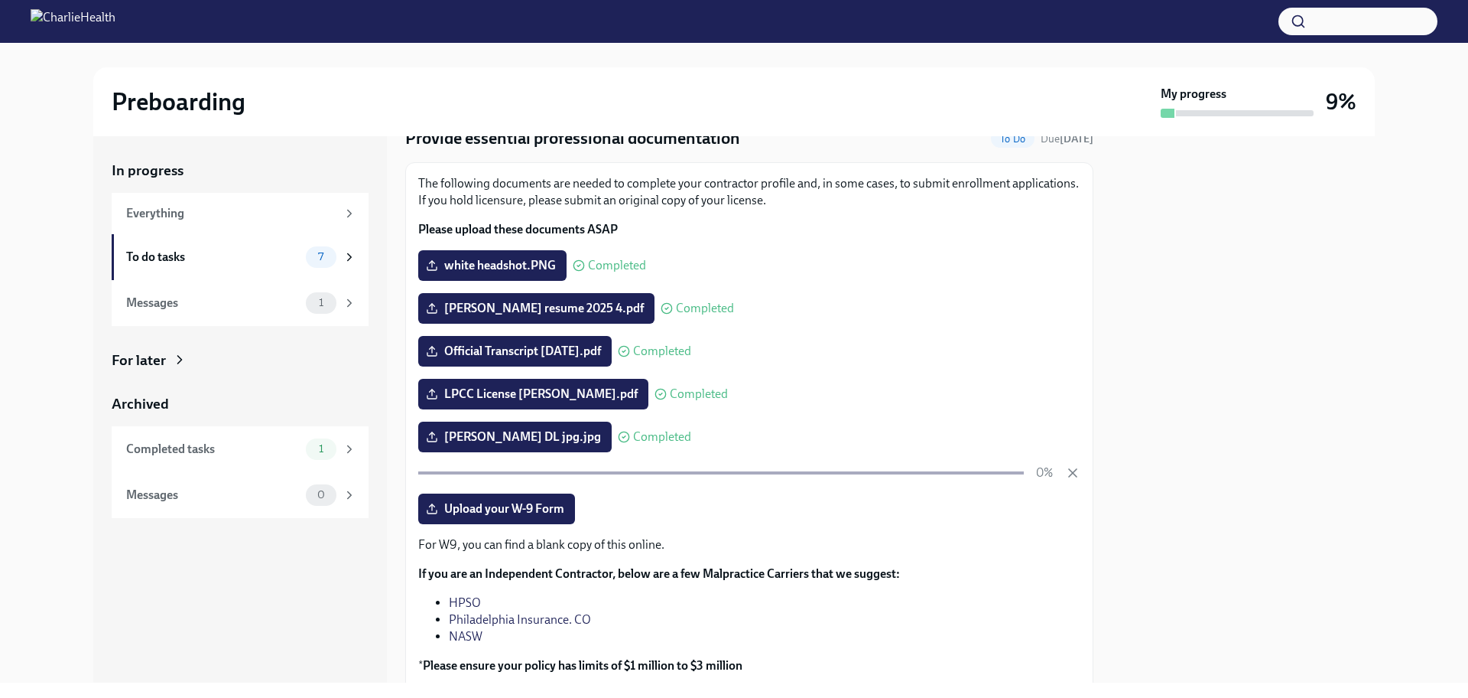
scroll to position [153, 0]
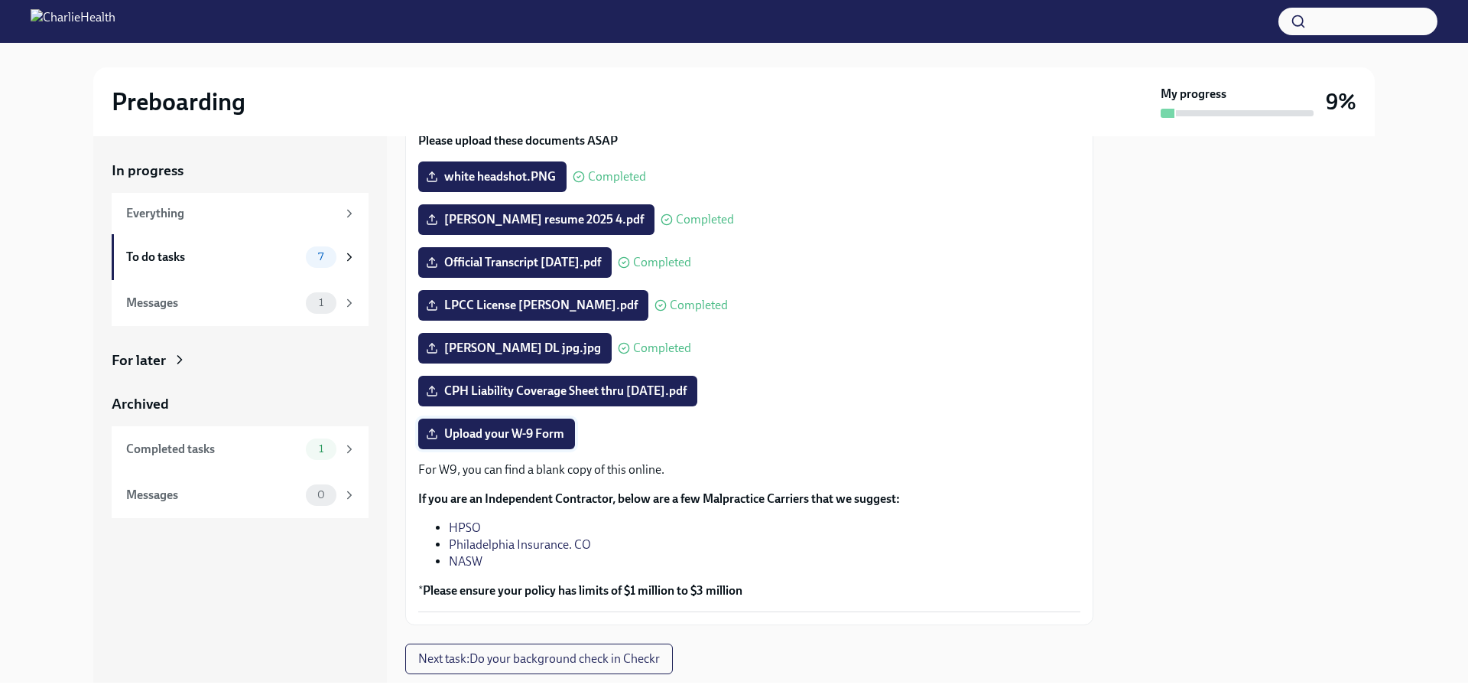
click at [492, 434] on span "Upload your W-9 Form" at bounding box center [496, 433] width 135 height 15
click at [0, 0] on input "Upload your W-9 Form" at bounding box center [0, 0] width 0 height 0
click at [482, 437] on span "Upload your W-9 Form" at bounding box center [496, 433] width 135 height 15
click at [0, 0] on input "Upload your W-9 Form" at bounding box center [0, 0] width 0 height 0
click at [513, 434] on span "Upload your W-9 Form" at bounding box center [496, 433] width 135 height 15
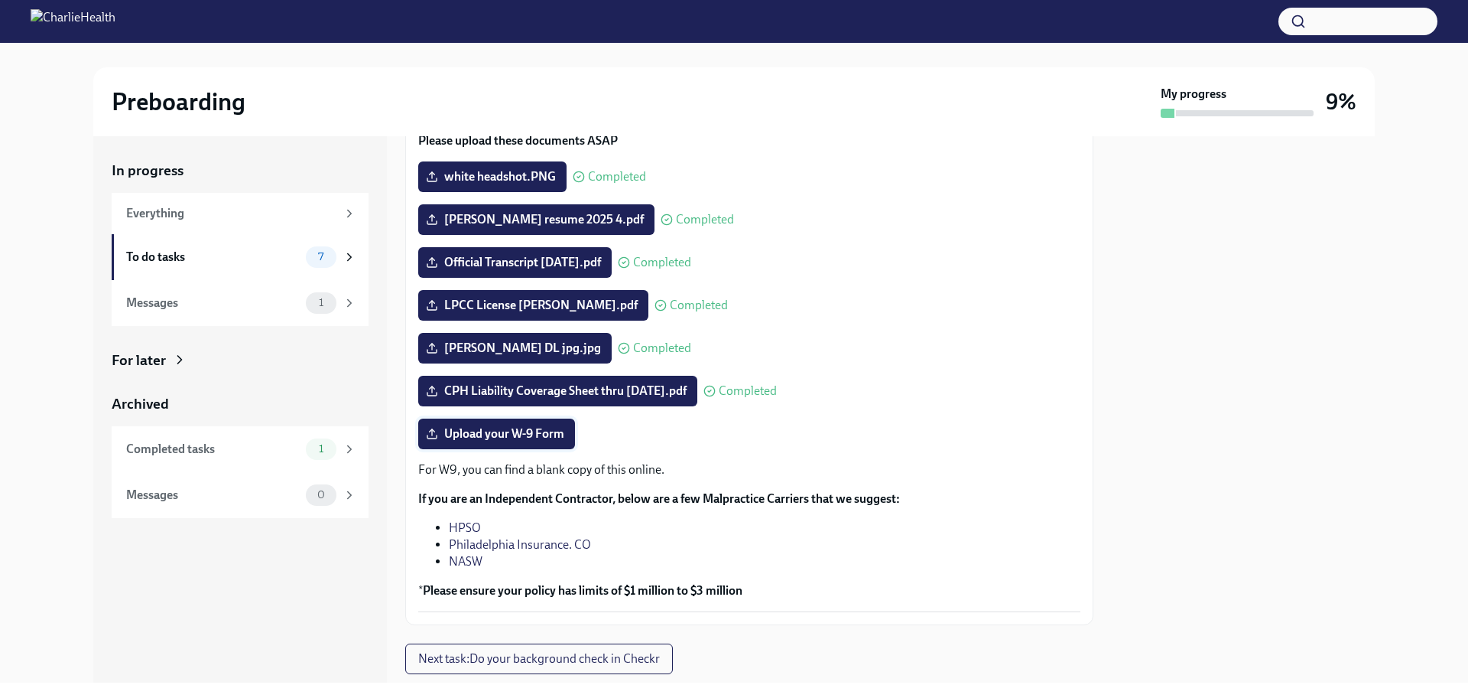
click at [0, 0] on input "Upload your W-9 Form" at bounding box center [0, 0] width 0 height 0
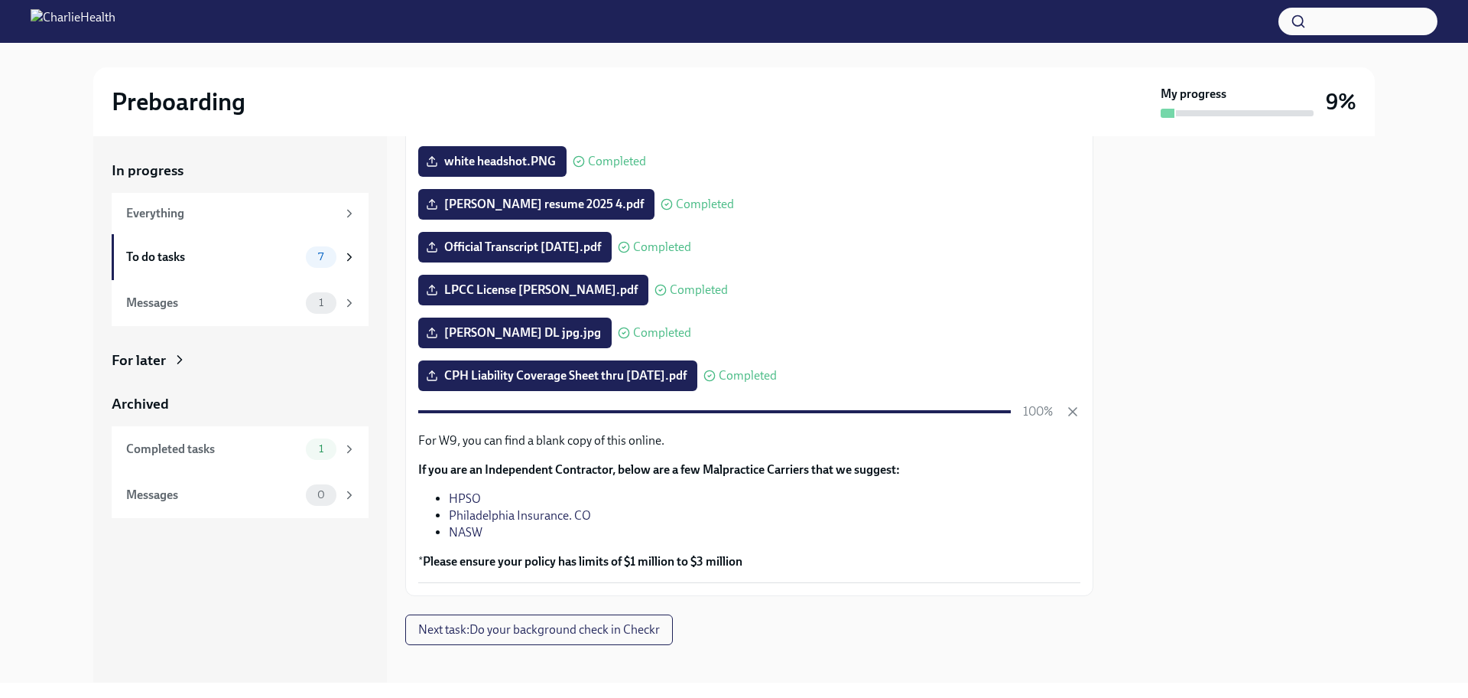
scroll to position [180, 0]
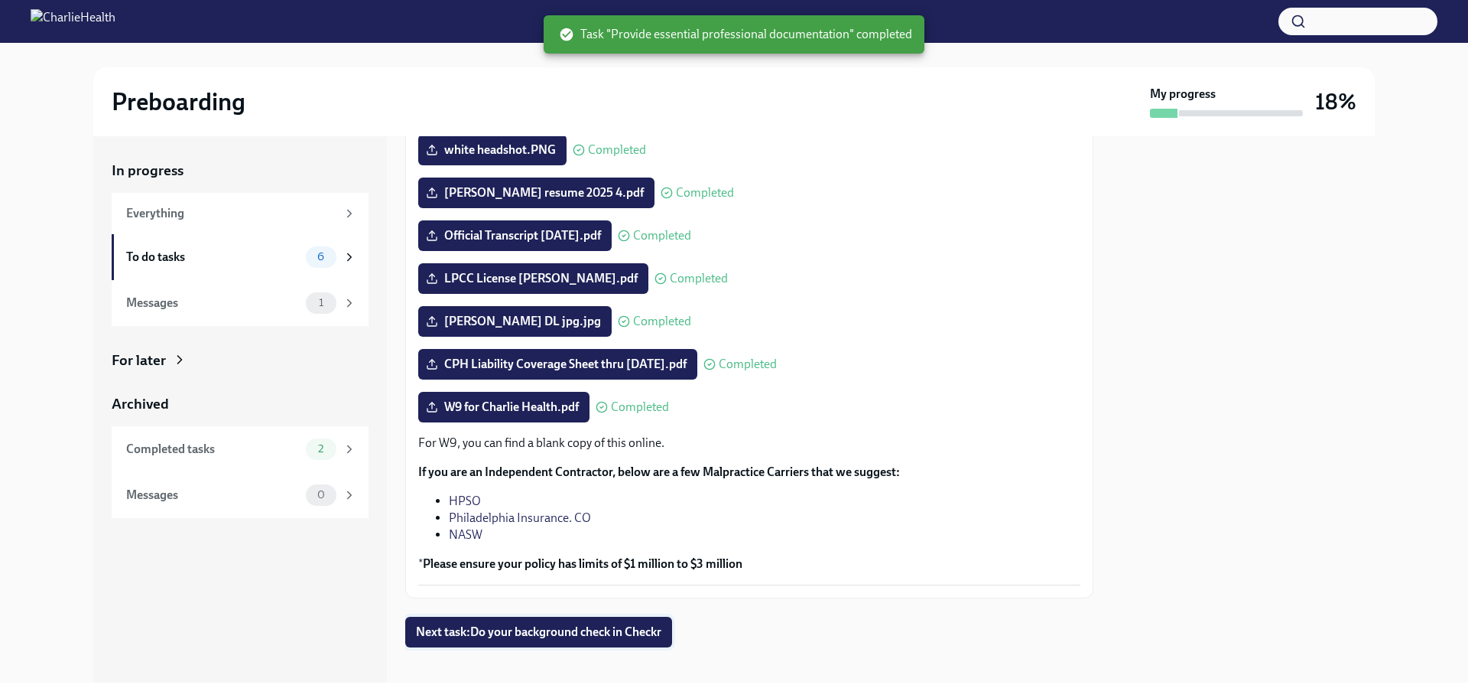
click at [569, 641] on button "Next task : Do your background check in Checkr" at bounding box center [538, 631] width 267 height 31
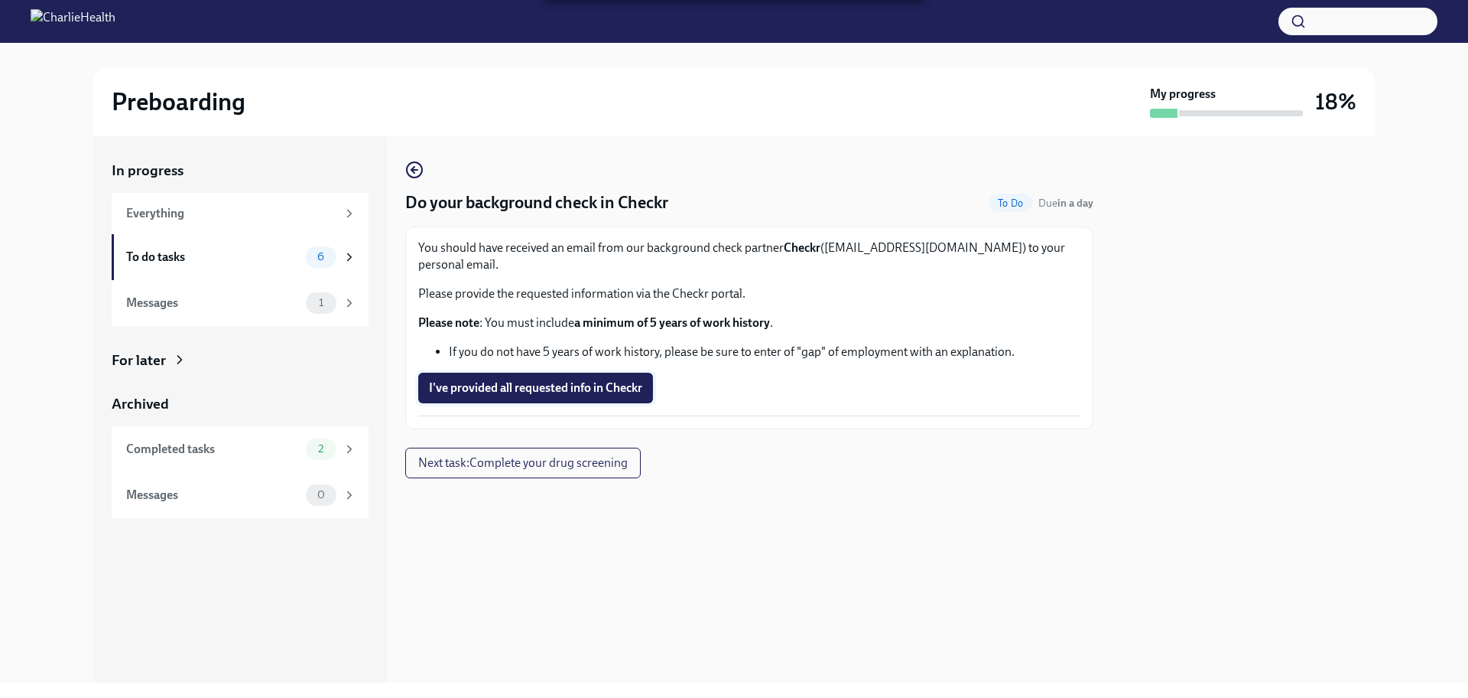
click at [519, 380] on span "I've provided all requested info in Checkr" at bounding box center [535, 387] width 213 height 15
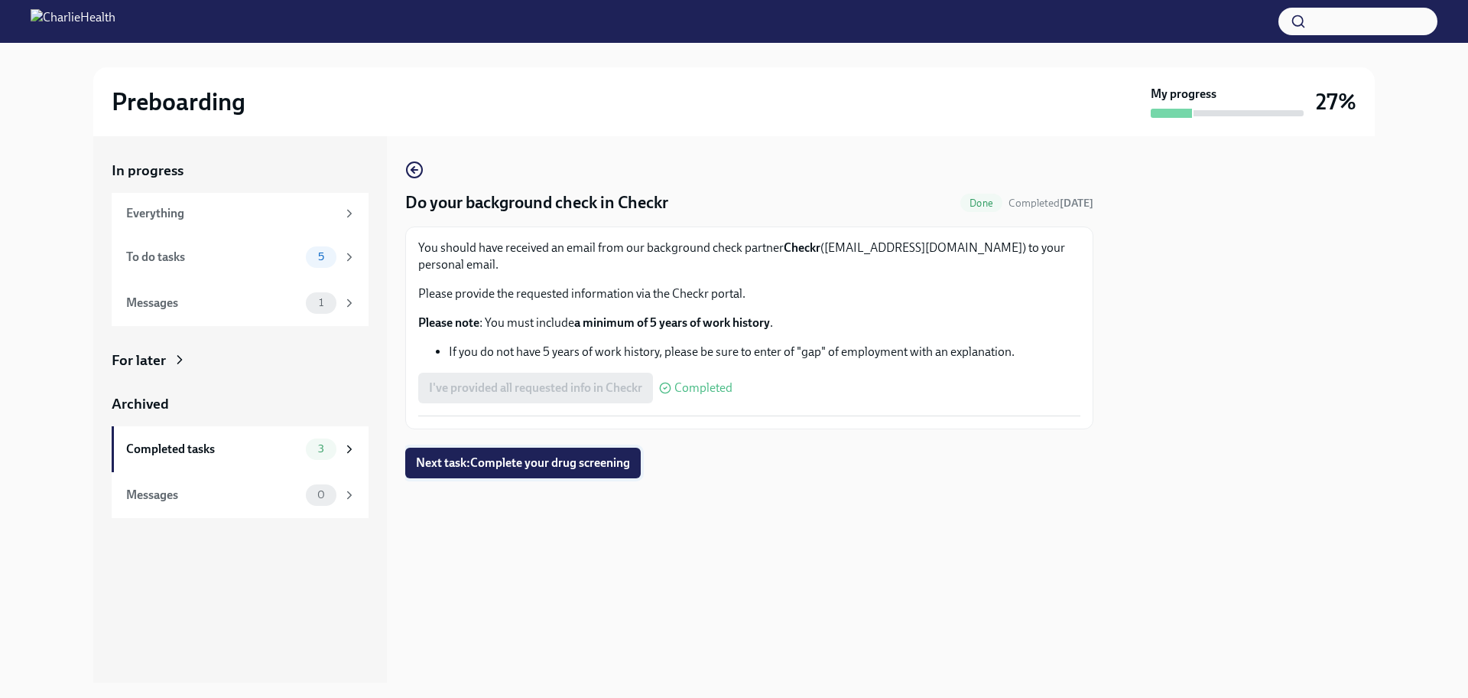
click at [503, 455] on span "Next task : Complete your drug screening" at bounding box center [523, 462] width 214 height 15
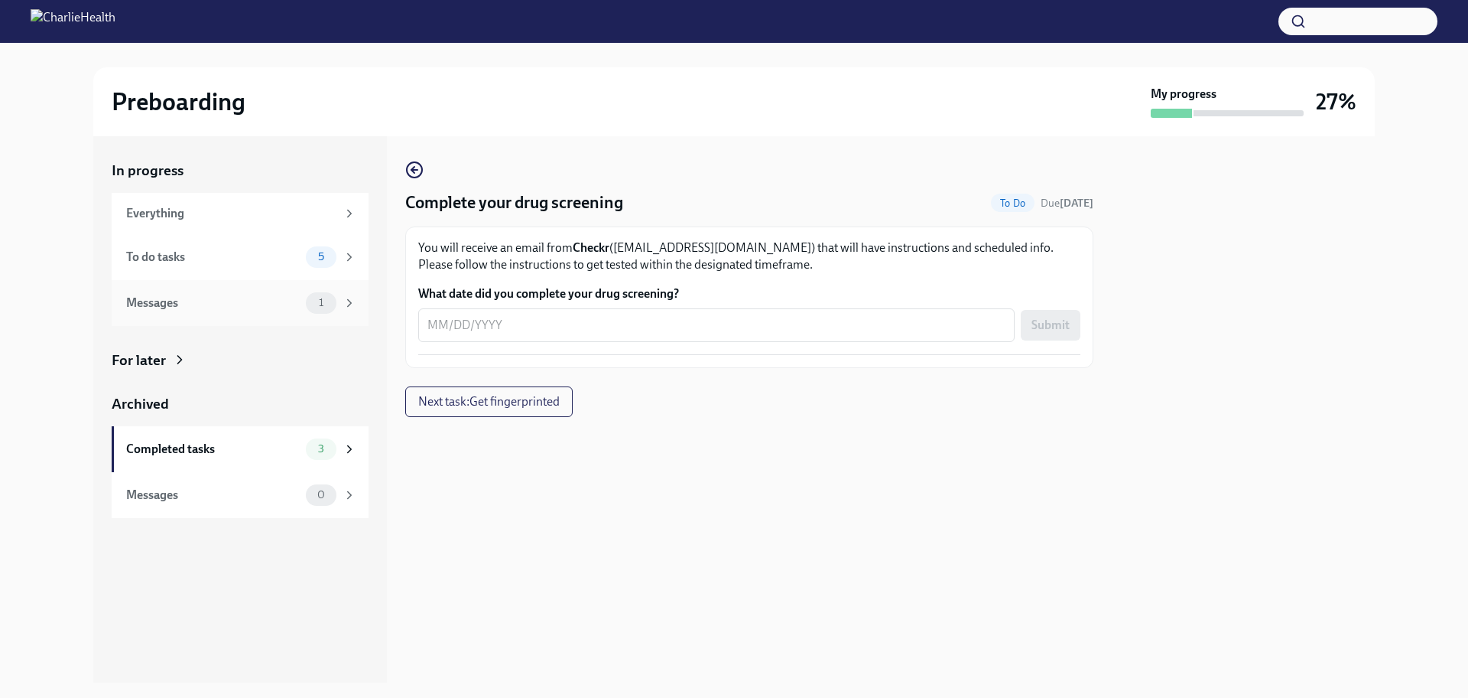
click at [325, 304] on span "1" at bounding box center [321, 302] width 23 height 11
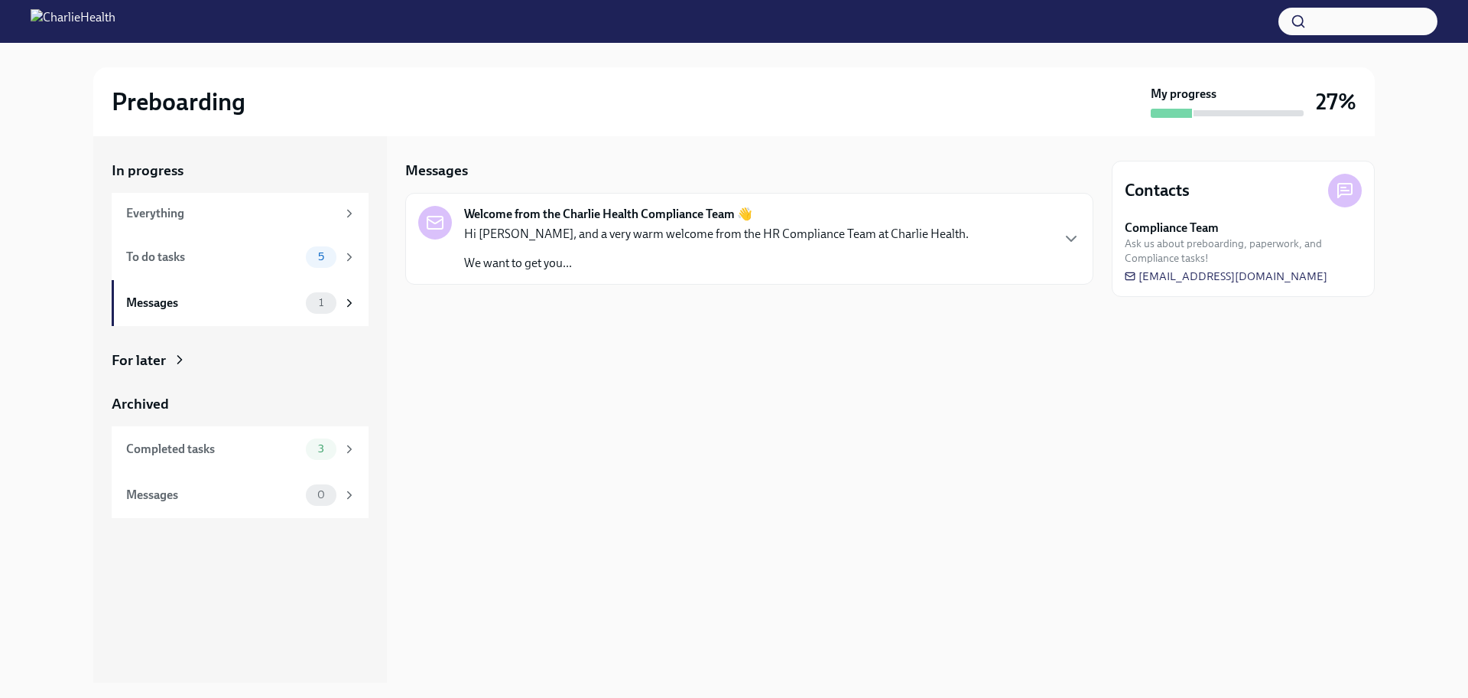
click at [545, 255] on p "We want to get you..." at bounding box center [716, 263] width 505 height 17
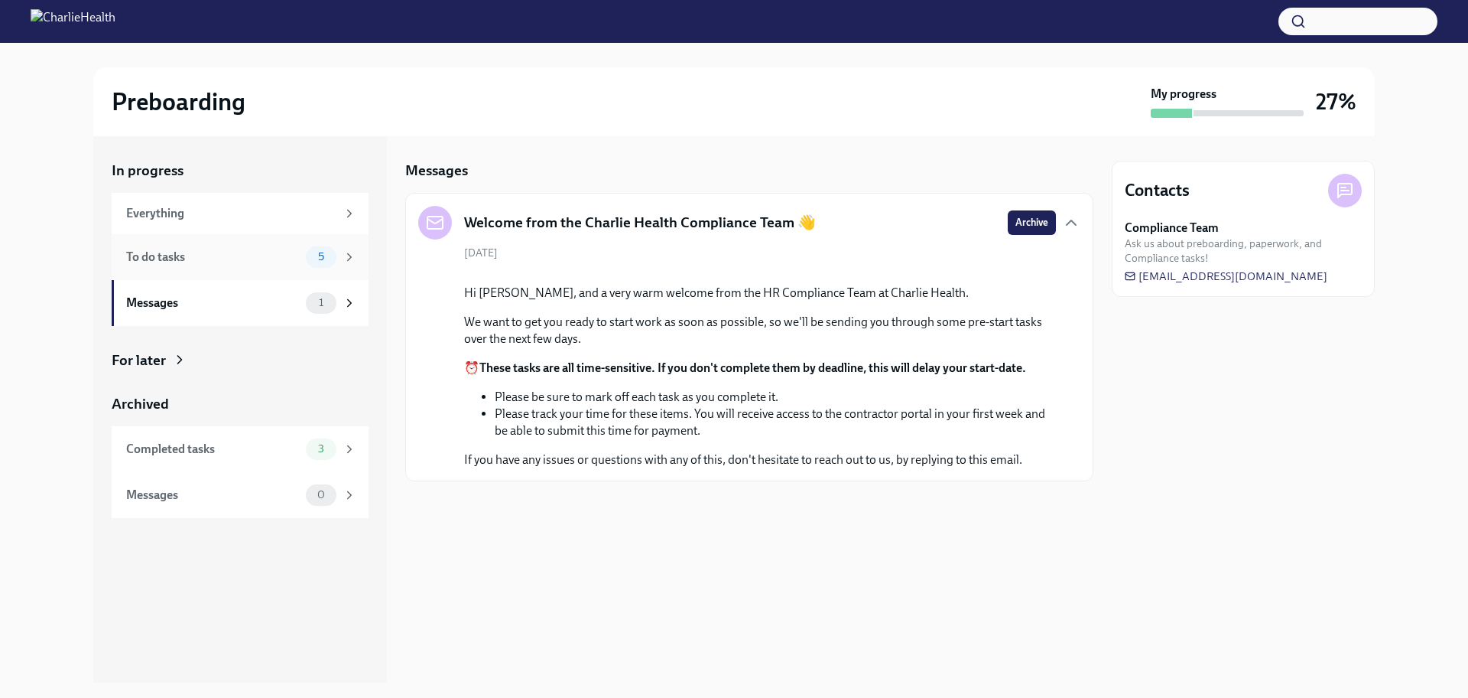
click at [324, 260] on span "5" at bounding box center [321, 256] width 24 height 11
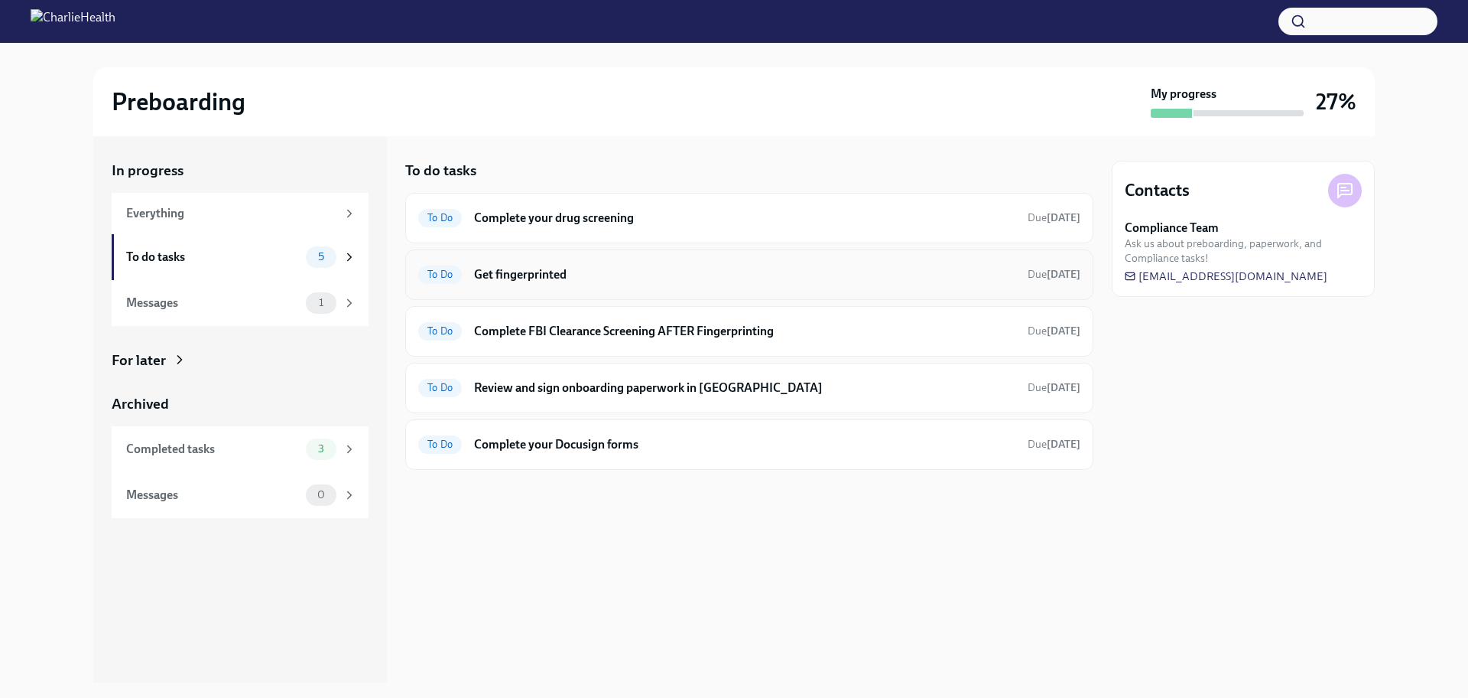
click at [510, 271] on h6 "Get fingerprinted" at bounding box center [744, 274] width 541 height 17
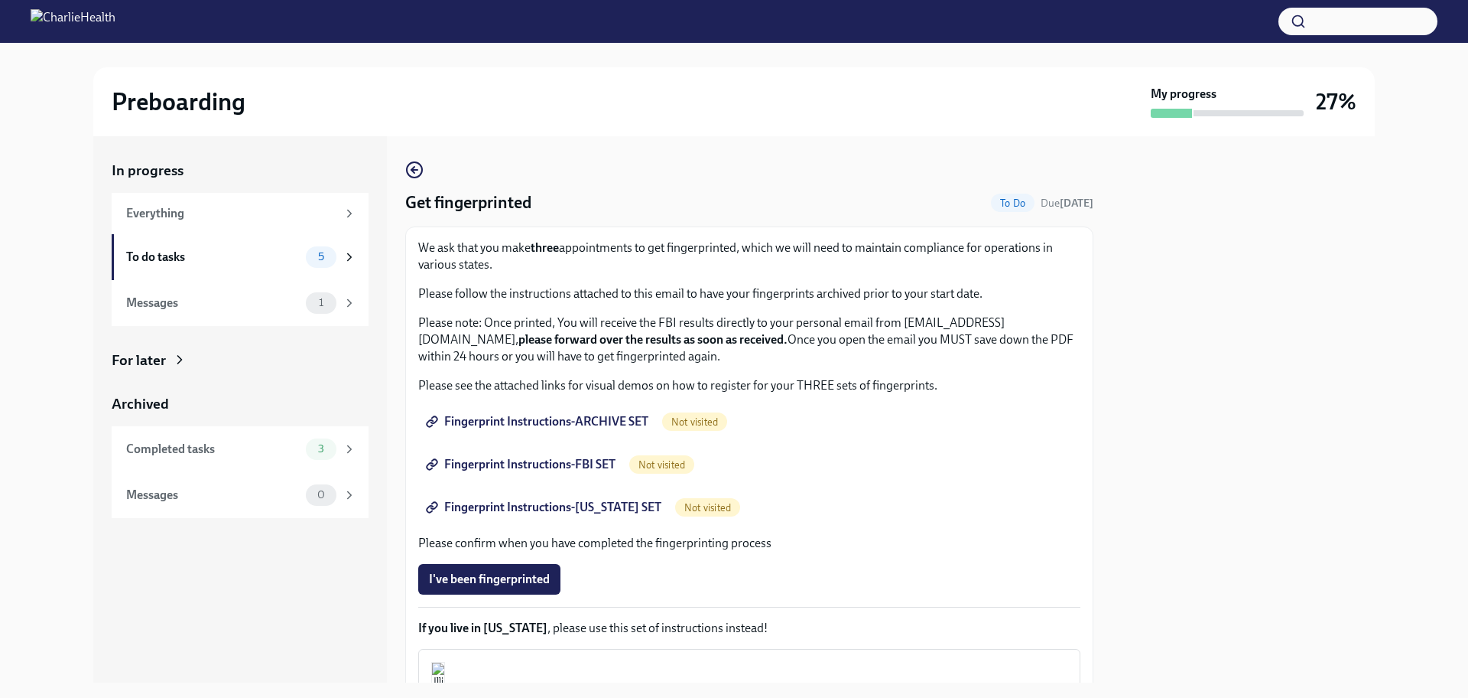
click at [551, 426] on span "Fingerprint Instructions-ARCHIVE SET" at bounding box center [539, 421] width 220 height 15
